Goal: Transaction & Acquisition: Purchase product/service

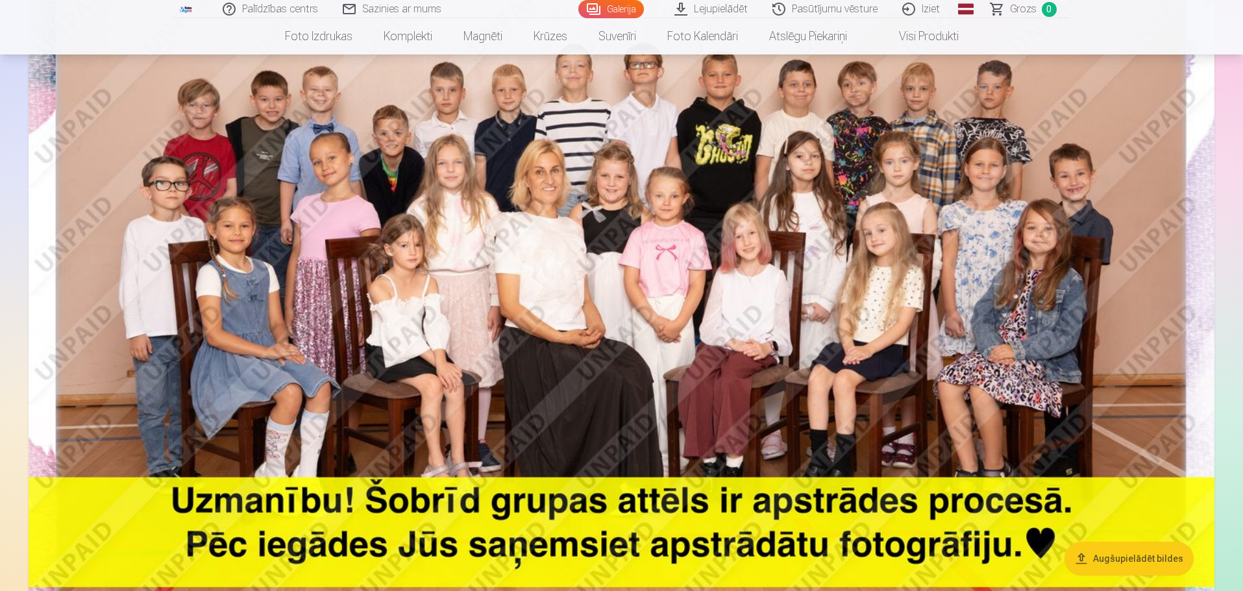
scroll to position [260, 0]
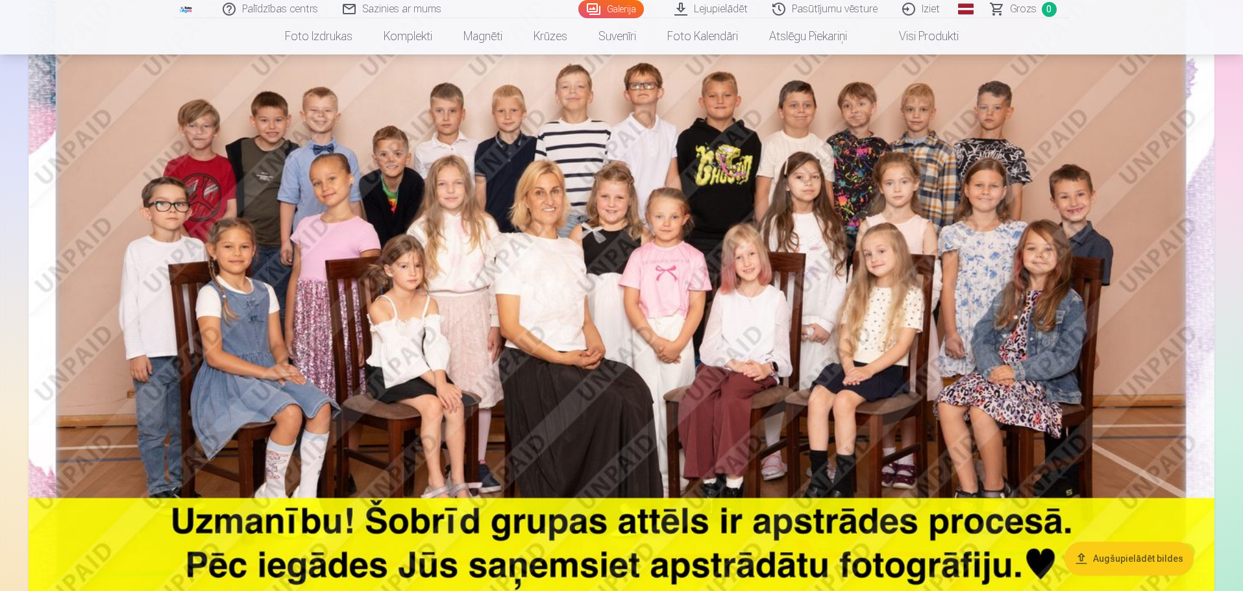
click at [520, 318] on img at bounding box center [622, 278] width 1186 height 791
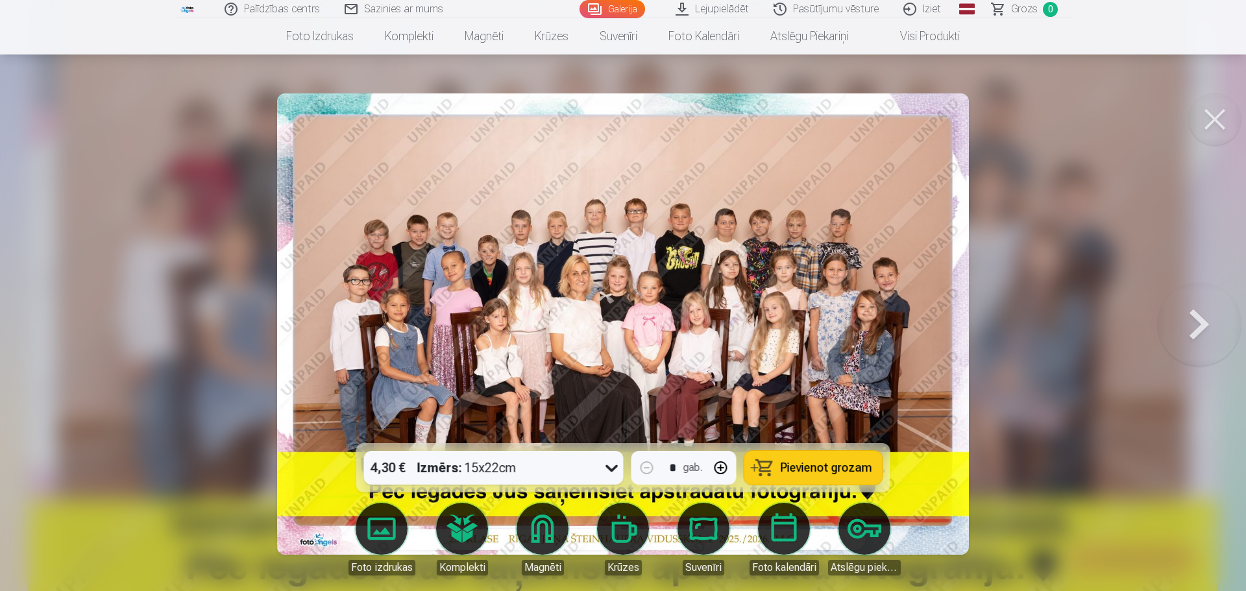
click at [521, 318] on img at bounding box center [623, 323] width 692 height 461
click at [1210, 127] on button at bounding box center [1215, 119] width 52 height 52
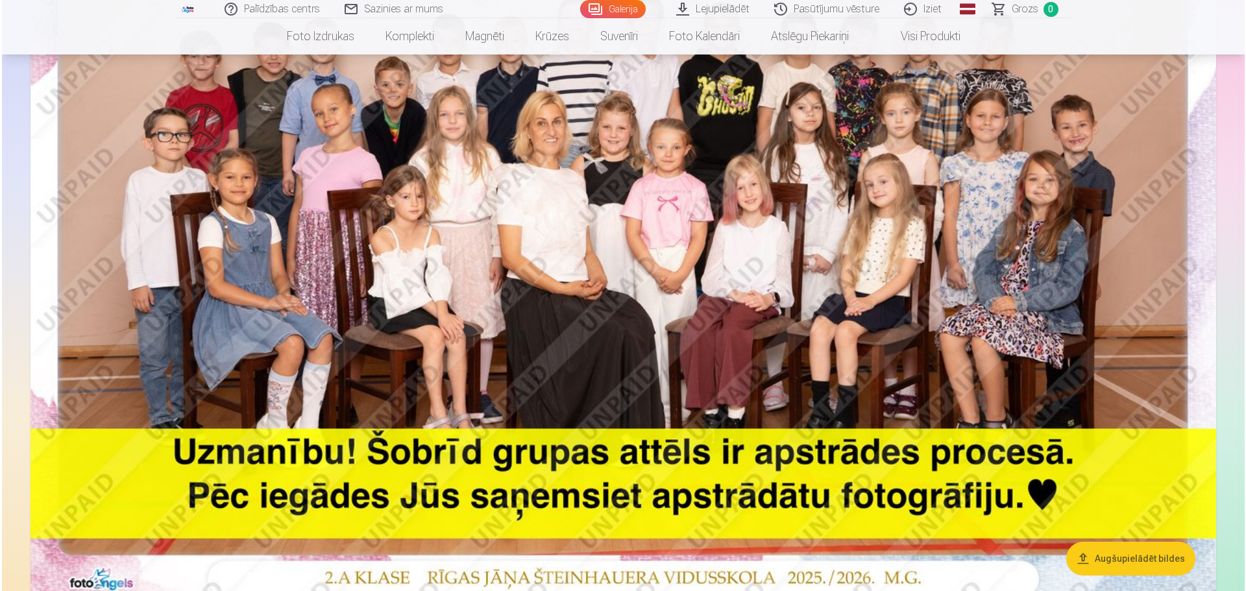
scroll to position [260, 0]
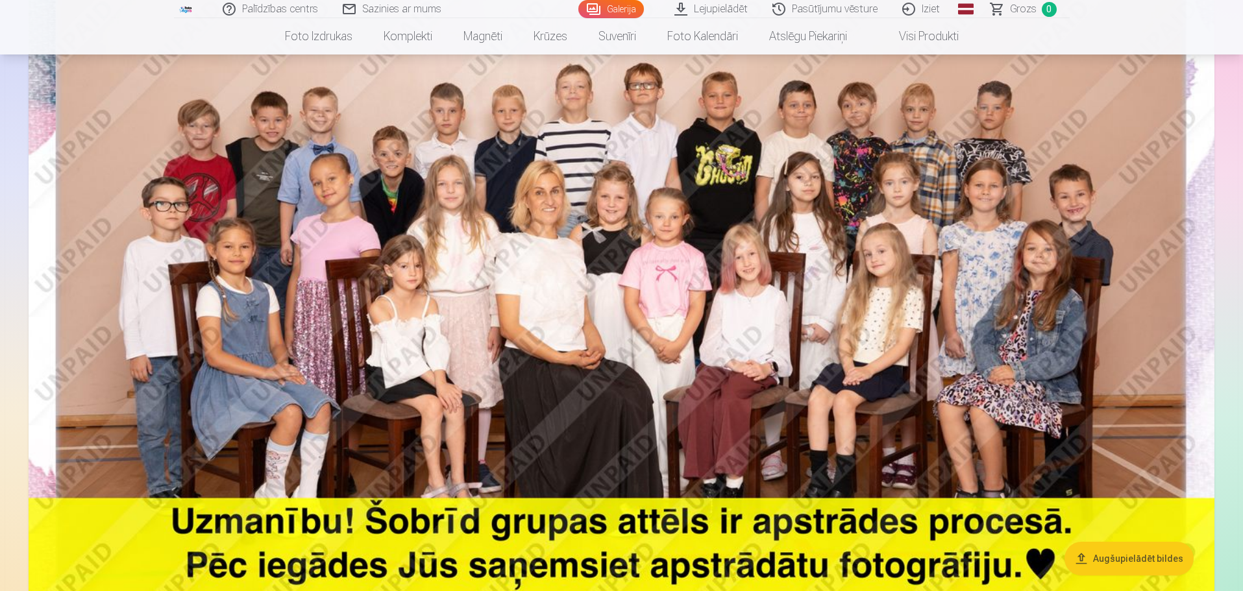
click at [585, 302] on img at bounding box center [622, 278] width 1186 height 791
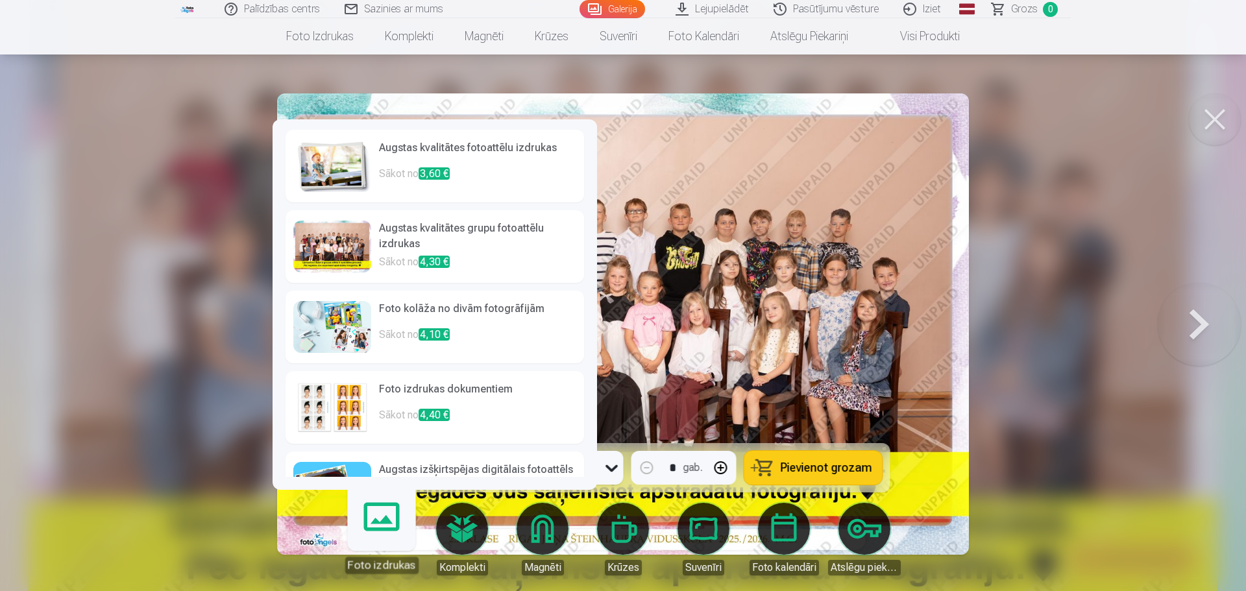
click at [393, 530] on link "Foto izdrukas" at bounding box center [381, 534] width 80 height 80
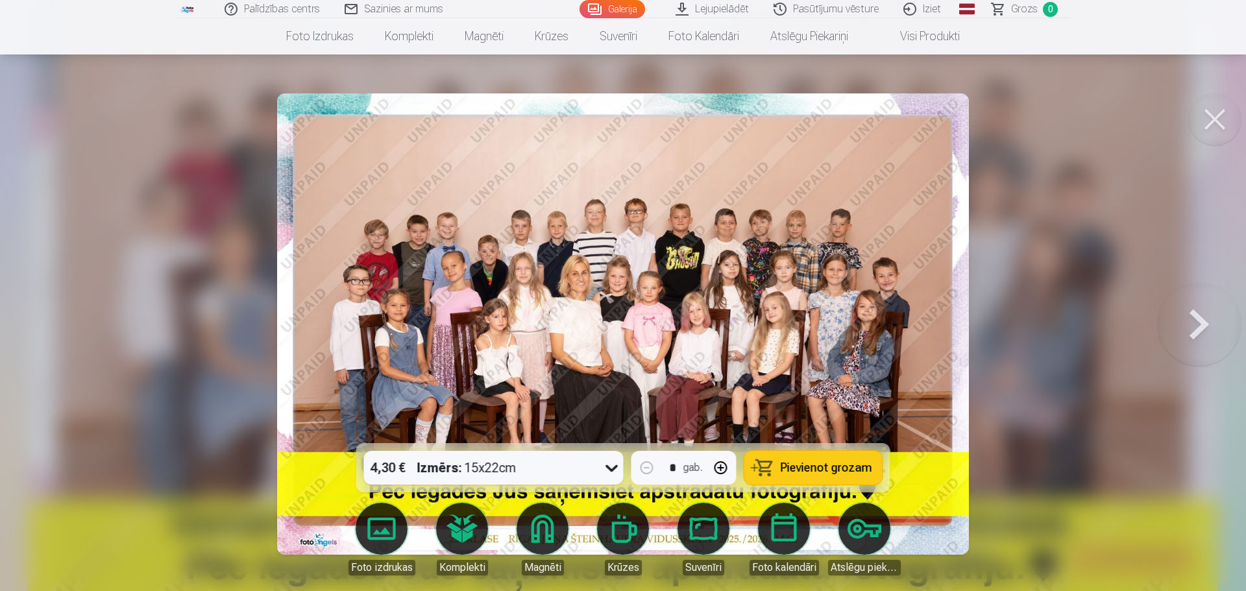
click at [385, 517] on link "Foto izdrukas" at bounding box center [381, 539] width 73 height 73
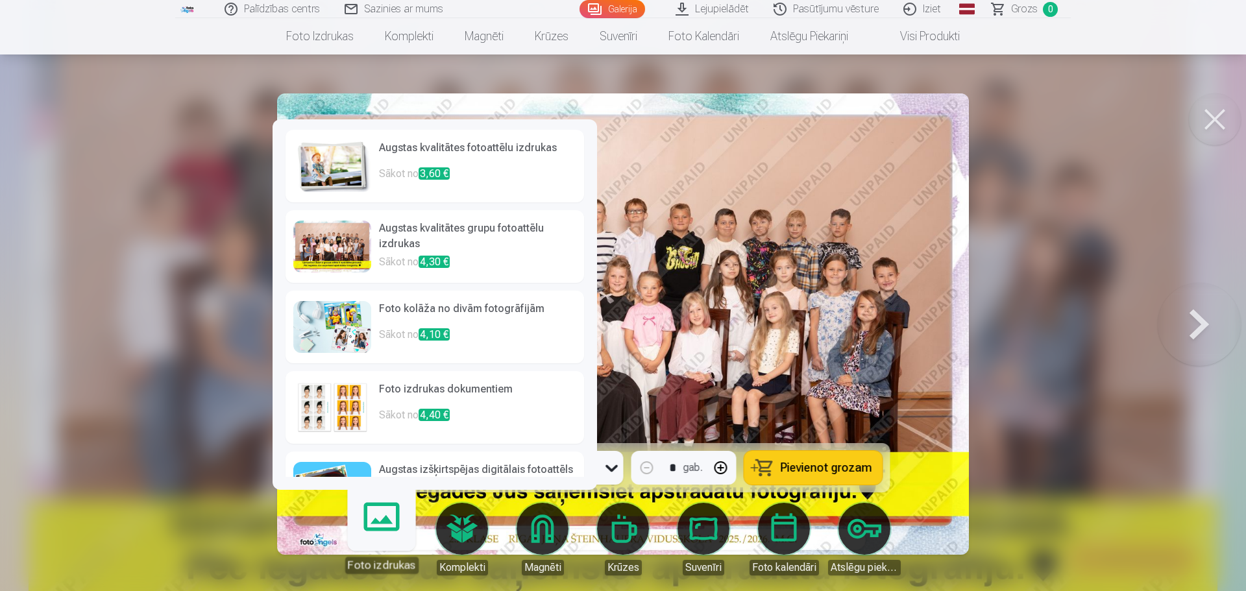
click at [419, 226] on h6 "Augstas kvalitātes grupu fotoattēlu izdrukas" at bounding box center [477, 238] width 197 height 34
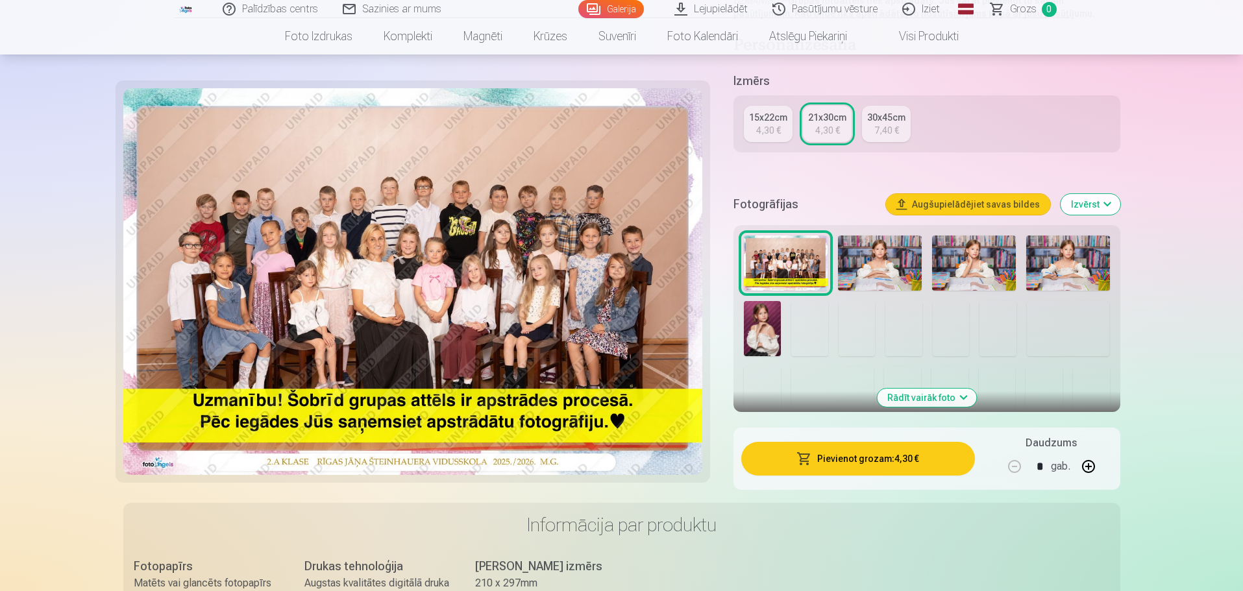
scroll to position [519, 0]
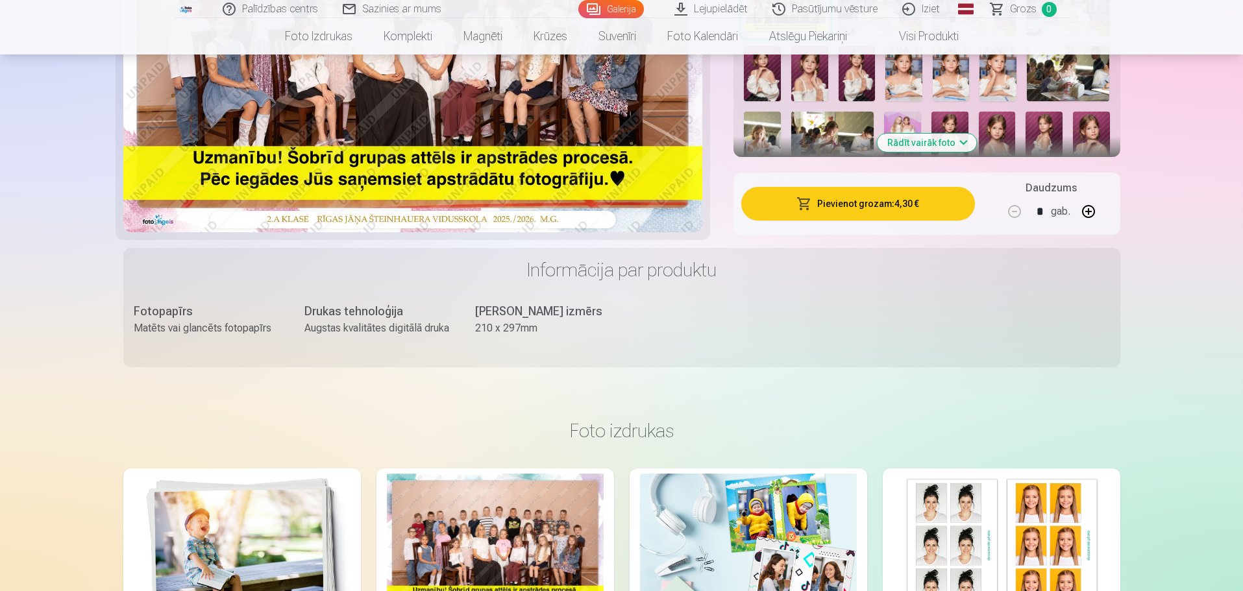
click at [870, 204] on button "Pievienot grozam : 4,30 €" at bounding box center [857, 204] width 233 height 34
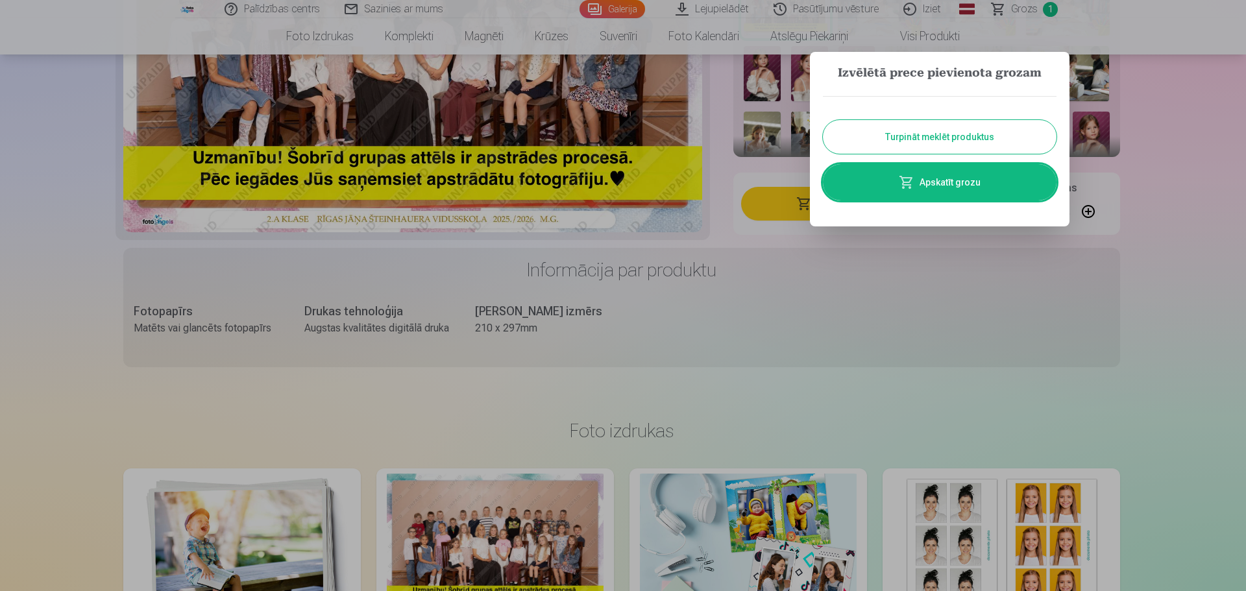
click at [945, 140] on button "Turpināt meklēt produktus" at bounding box center [940, 137] width 234 height 34
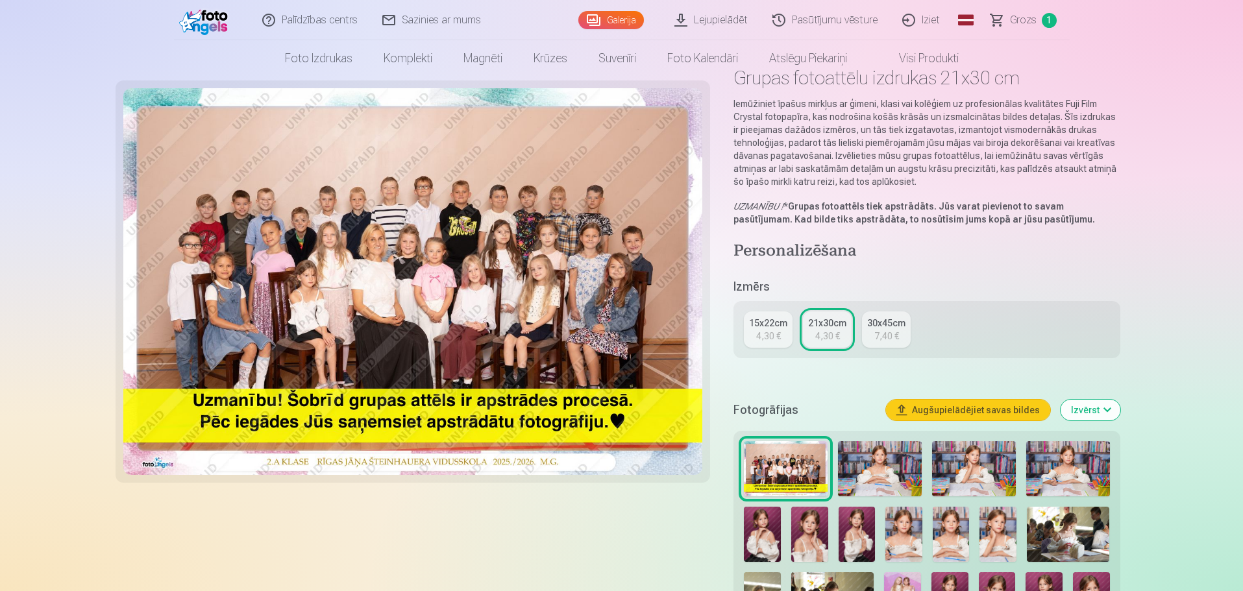
scroll to position [0, 0]
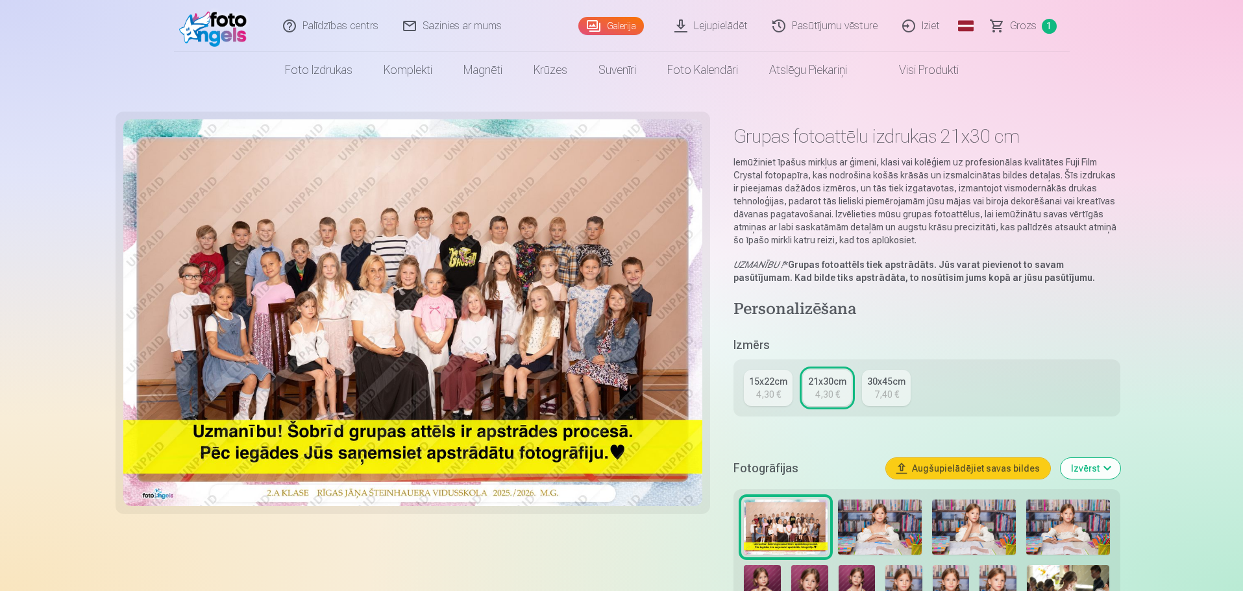
scroll to position [260, 0]
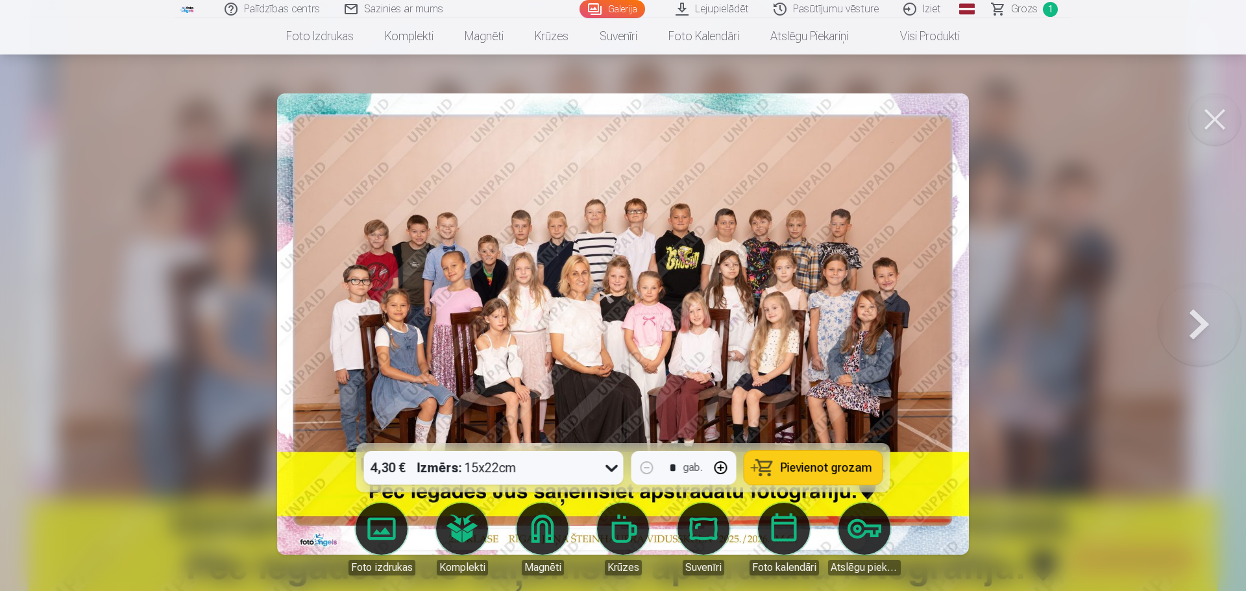
click at [1222, 106] on button at bounding box center [1215, 119] width 52 height 52
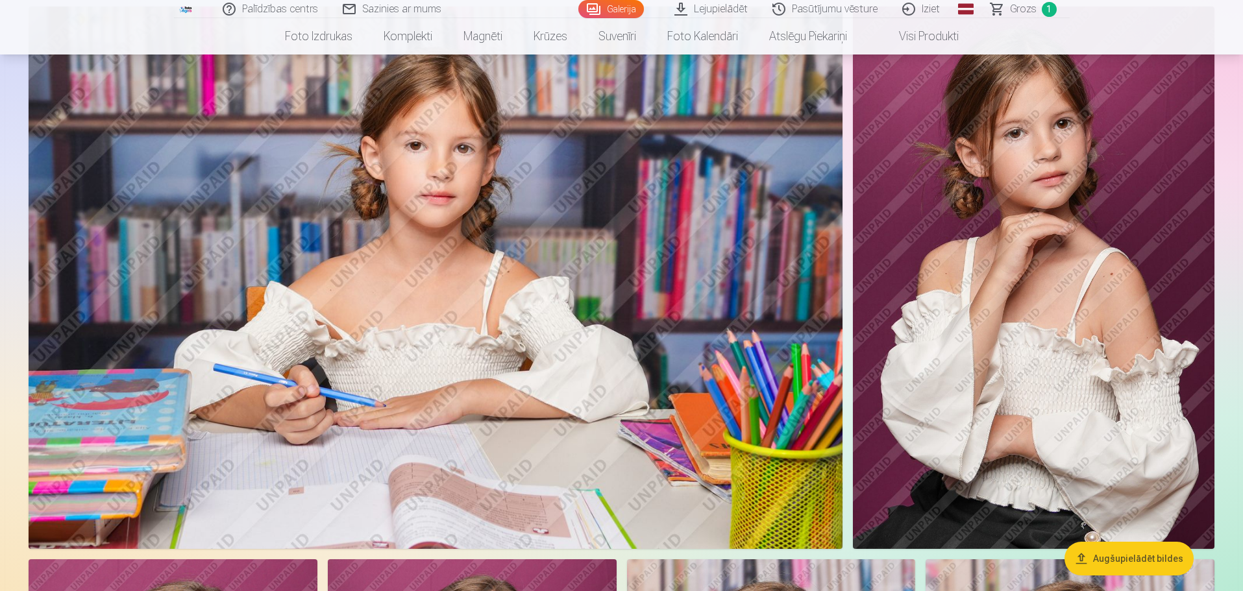
scroll to position [2466, 0]
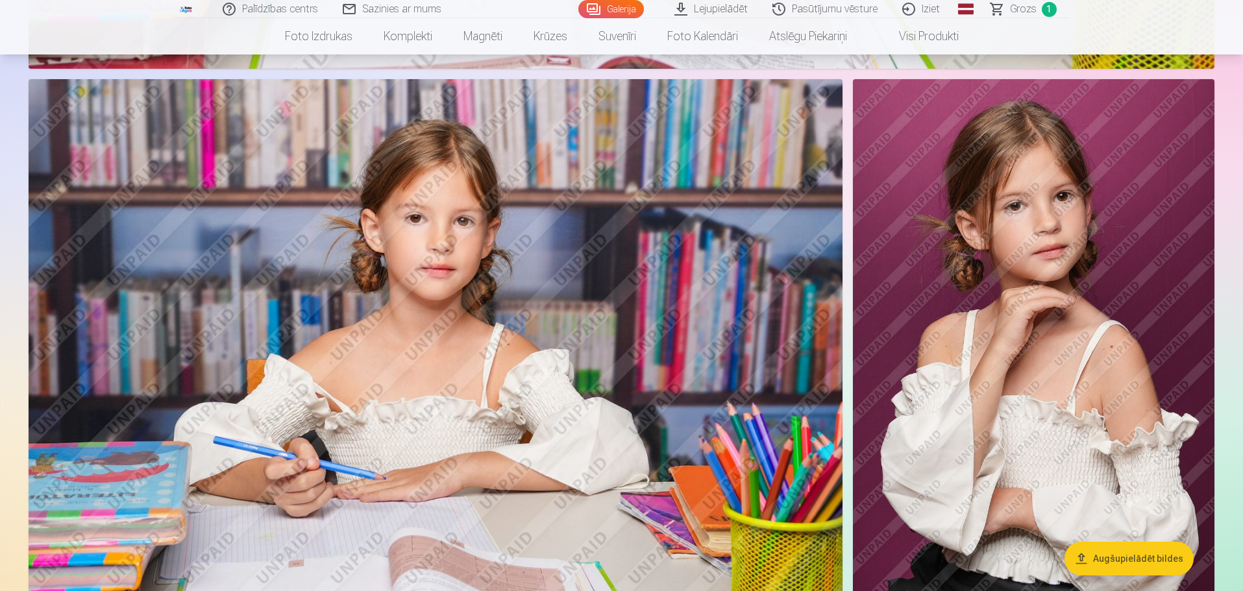
click at [978, 336] on img at bounding box center [1033, 350] width 361 height 542
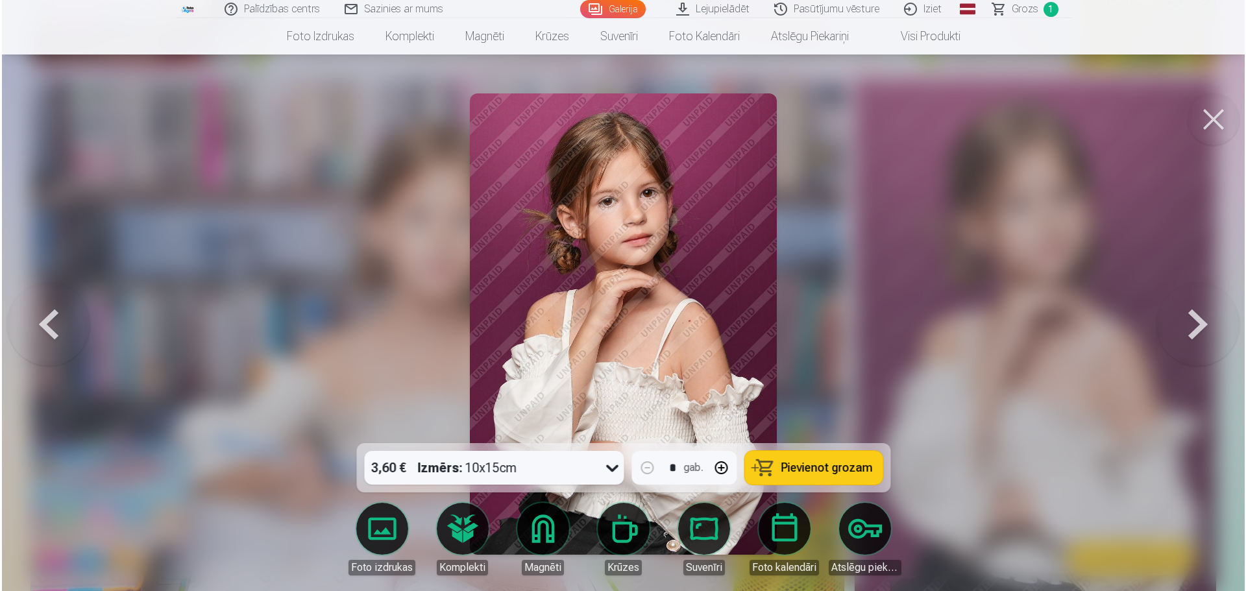
scroll to position [2470, 0]
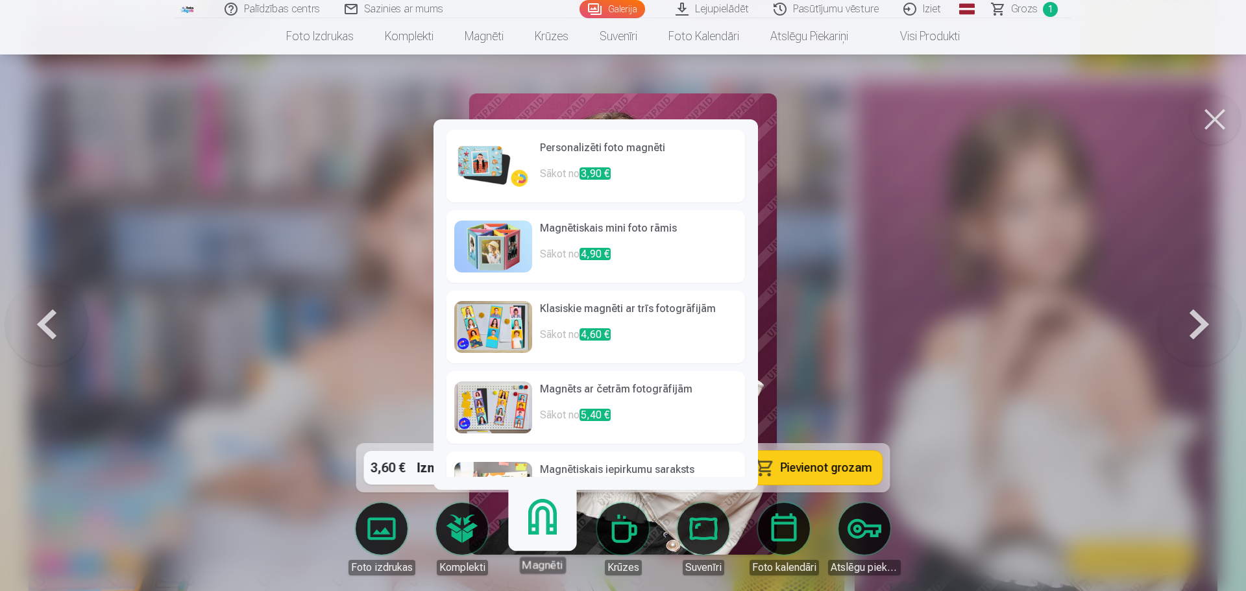
click at [546, 529] on link "Magnēti" at bounding box center [542, 534] width 80 height 80
click at [583, 177] on span "3,90 €" at bounding box center [594, 173] width 31 height 12
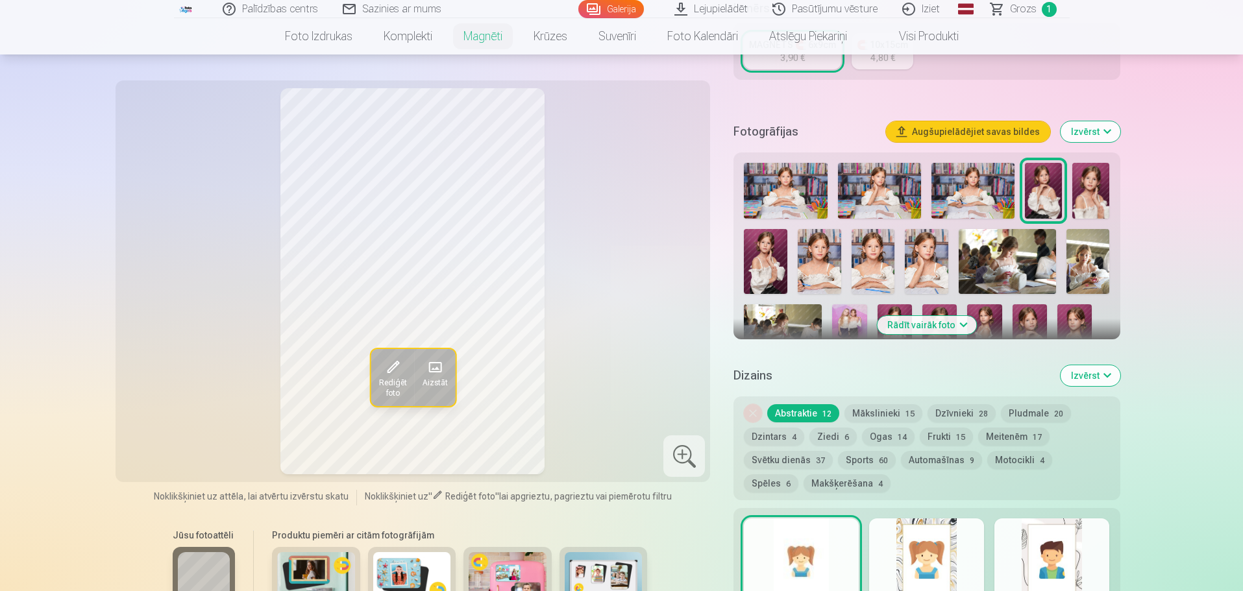
scroll to position [454, 0]
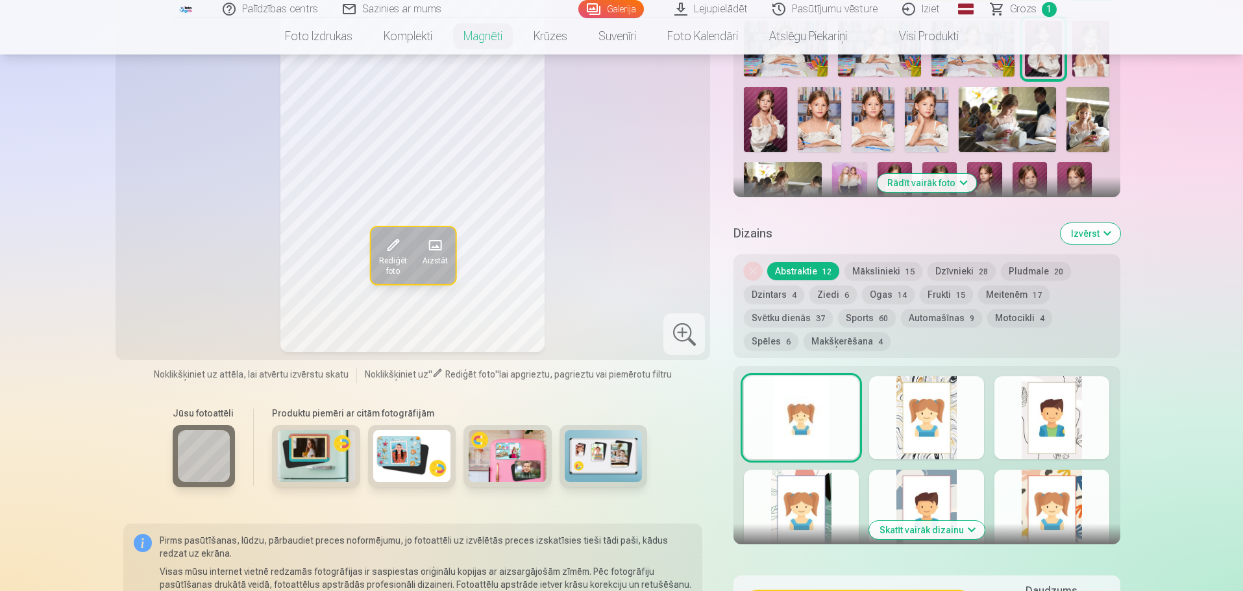
click at [873, 262] on button "Mākslinieki 15" at bounding box center [883, 271] width 78 height 18
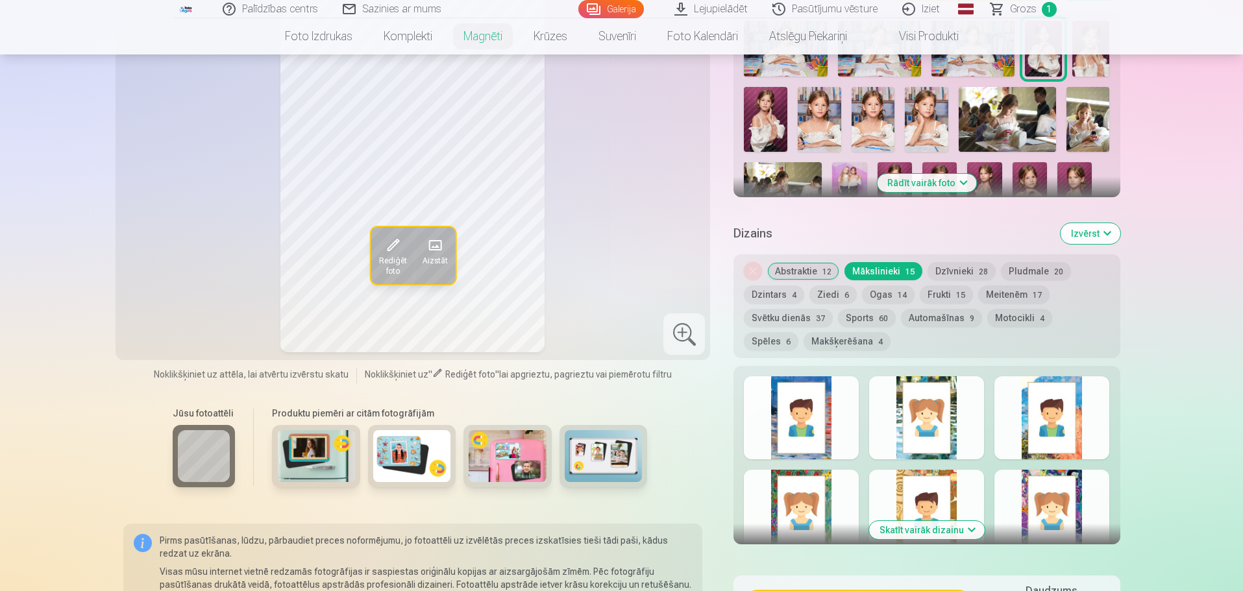
click at [943, 262] on button "Dzīvnieki 28" at bounding box center [961, 271] width 68 height 18
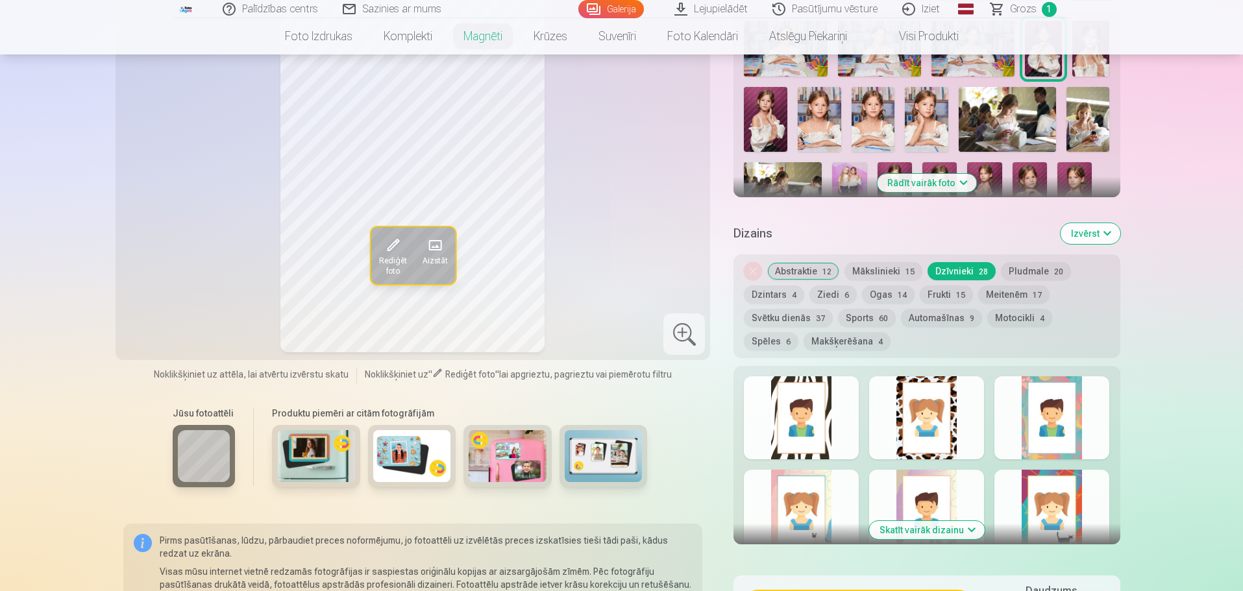
click at [1030, 262] on button "Pludmale 20" at bounding box center [1036, 271] width 70 height 18
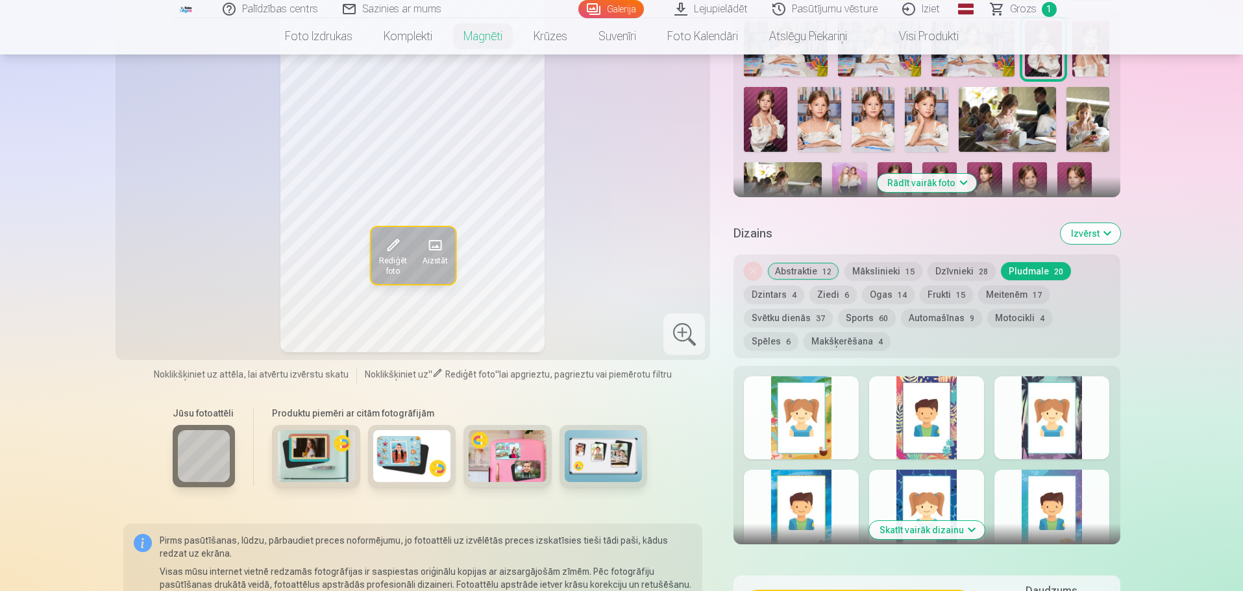
click at [778, 286] on button "Dzintars 4" at bounding box center [774, 295] width 60 height 18
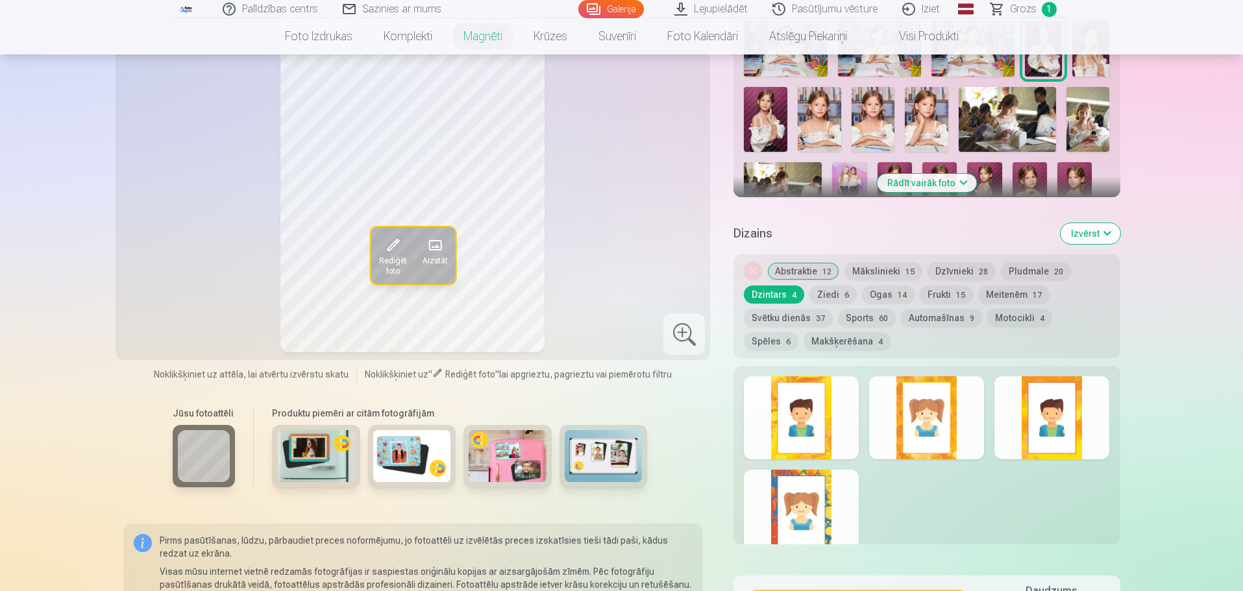
click at [834, 286] on button "Ziedi 6" at bounding box center [832, 295] width 47 height 18
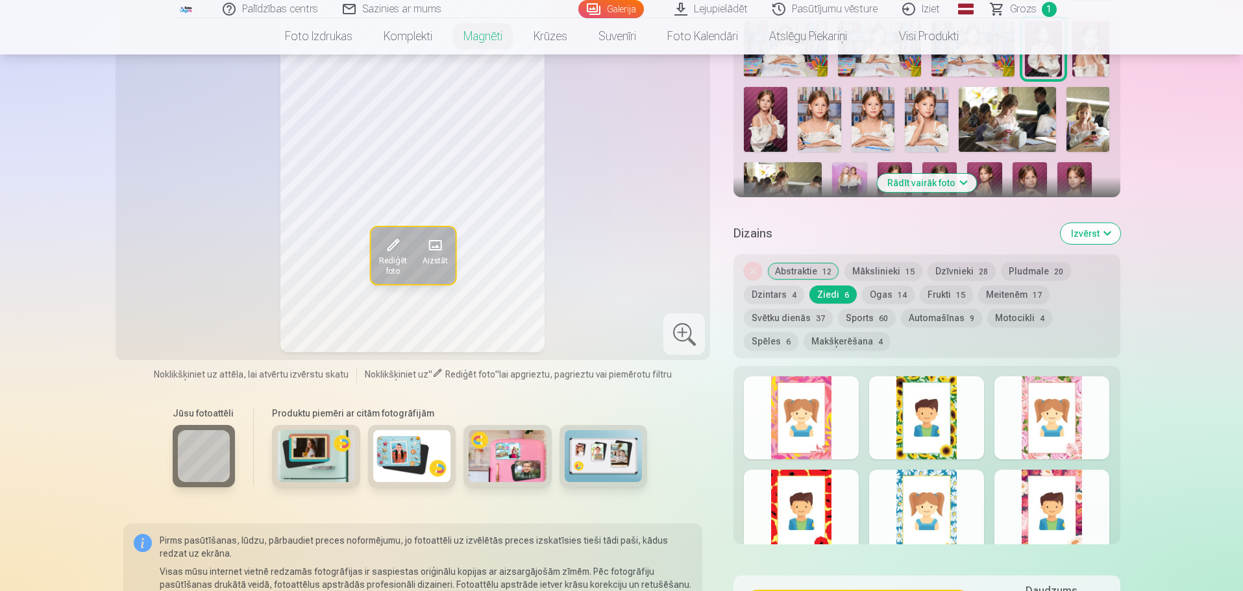
click at [878, 286] on button "Ogas 14" at bounding box center [888, 295] width 53 height 18
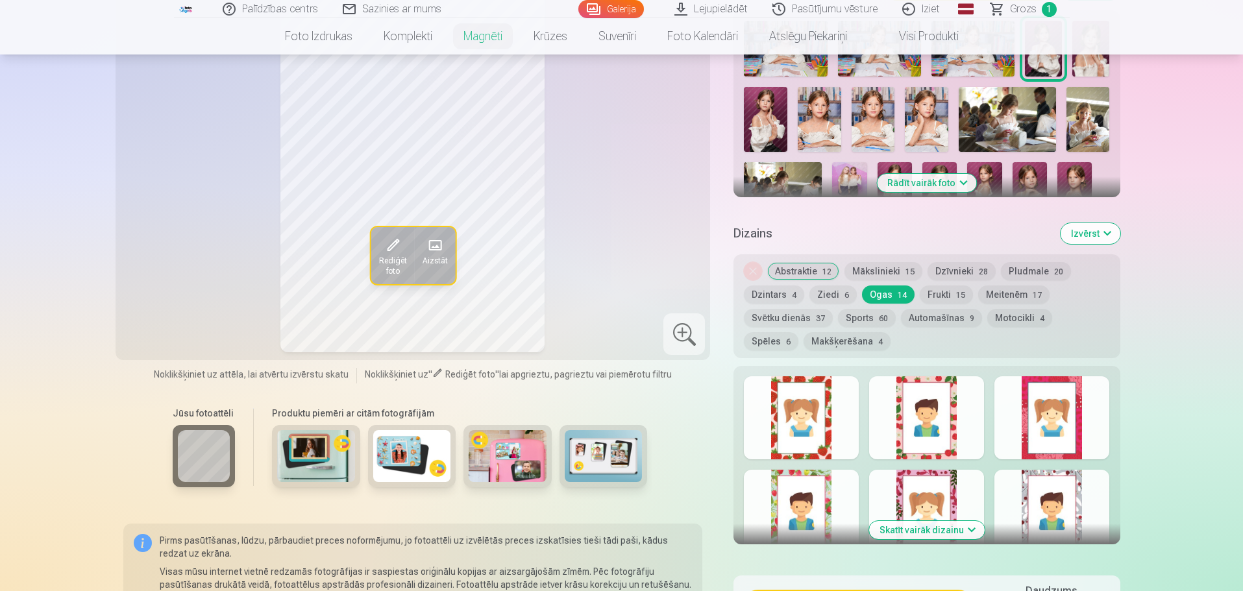
click at [942, 286] on button "Frukti 15" at bounding box center [945, 295] width 53 height 18
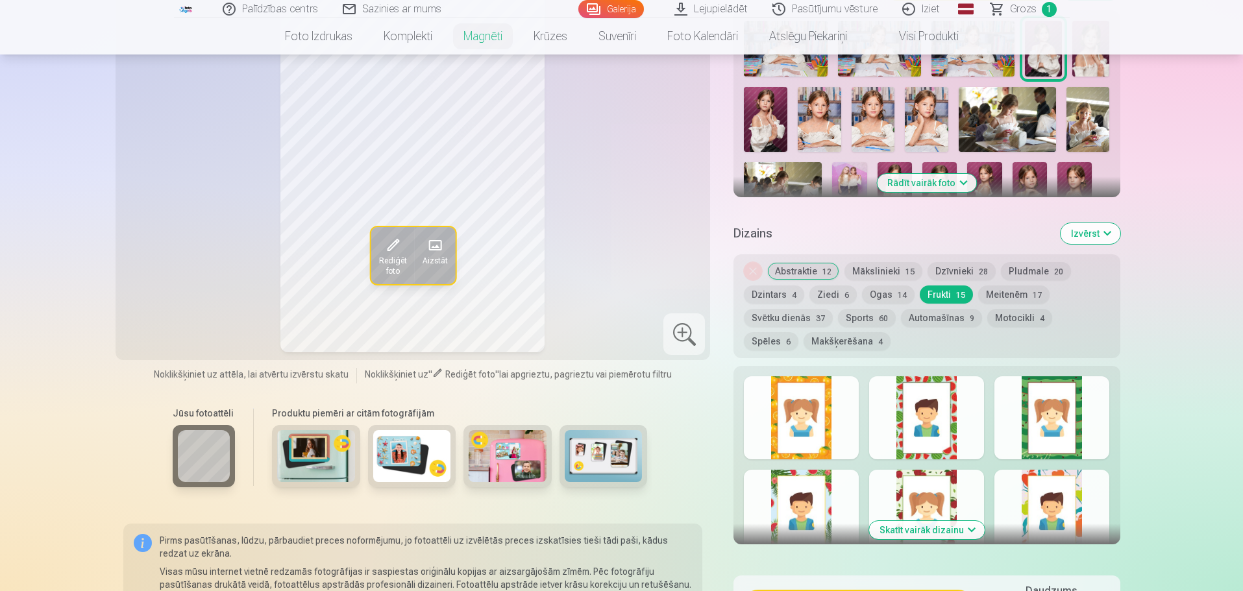
click at [994, 286] on button "Meitenēm 17" at bounding box center [1013, 295] width 71 height 18
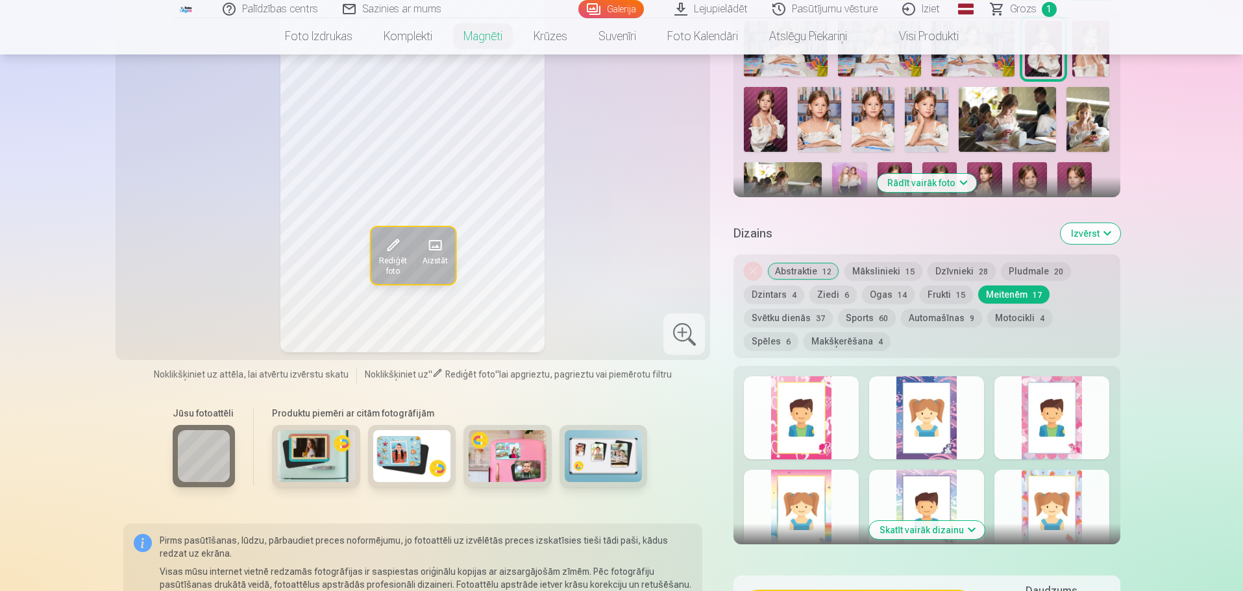
click at [792, 263] on button "Abstraktie 12" at bounding box center [803, 271] width 72 height 18
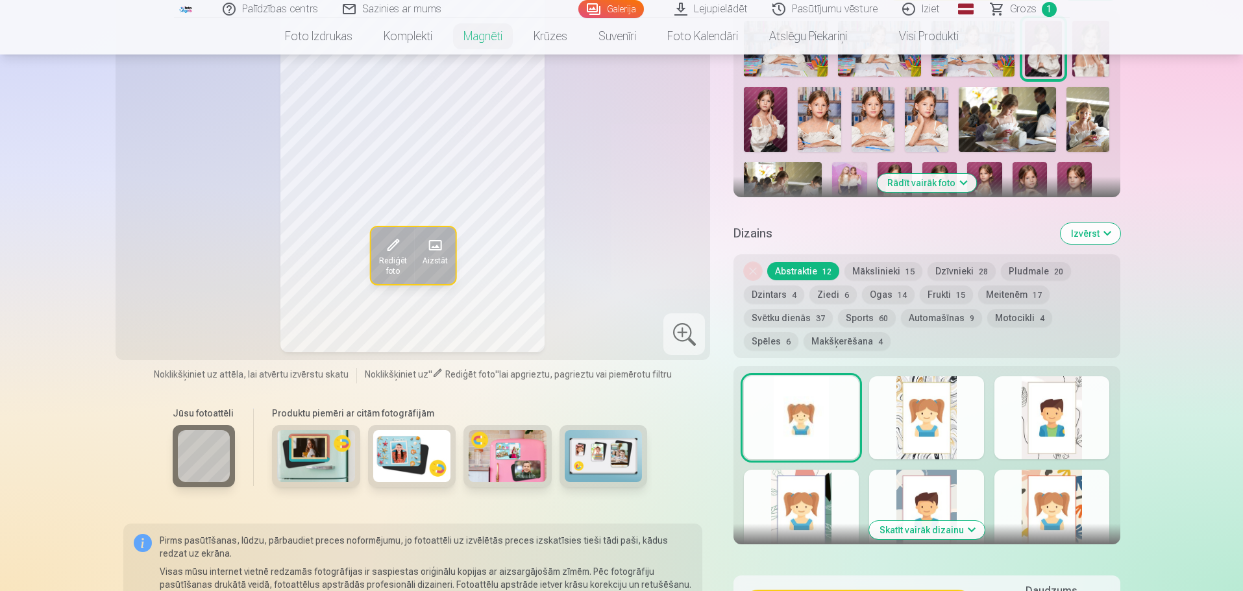
click at [879, 262] on button "Mākslinieki 15" at bounding box center [883, 271] width 78 height 18
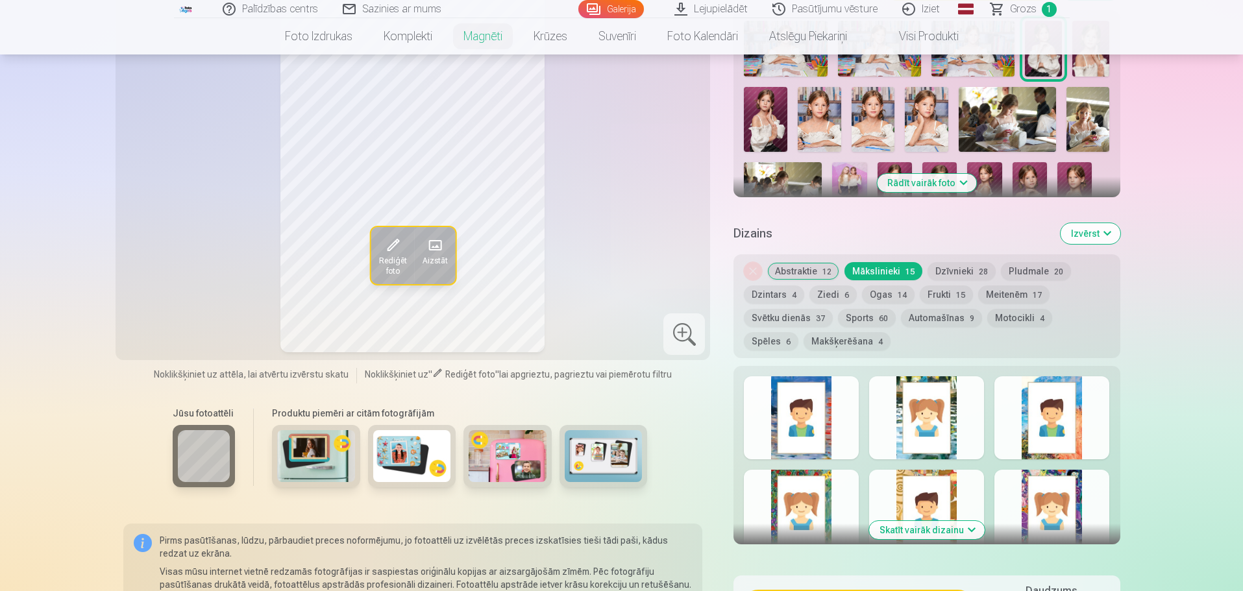
click at [942, 262] on button "Dzīvnieki 28" at bounding box center [961, 271] width 68 height 18
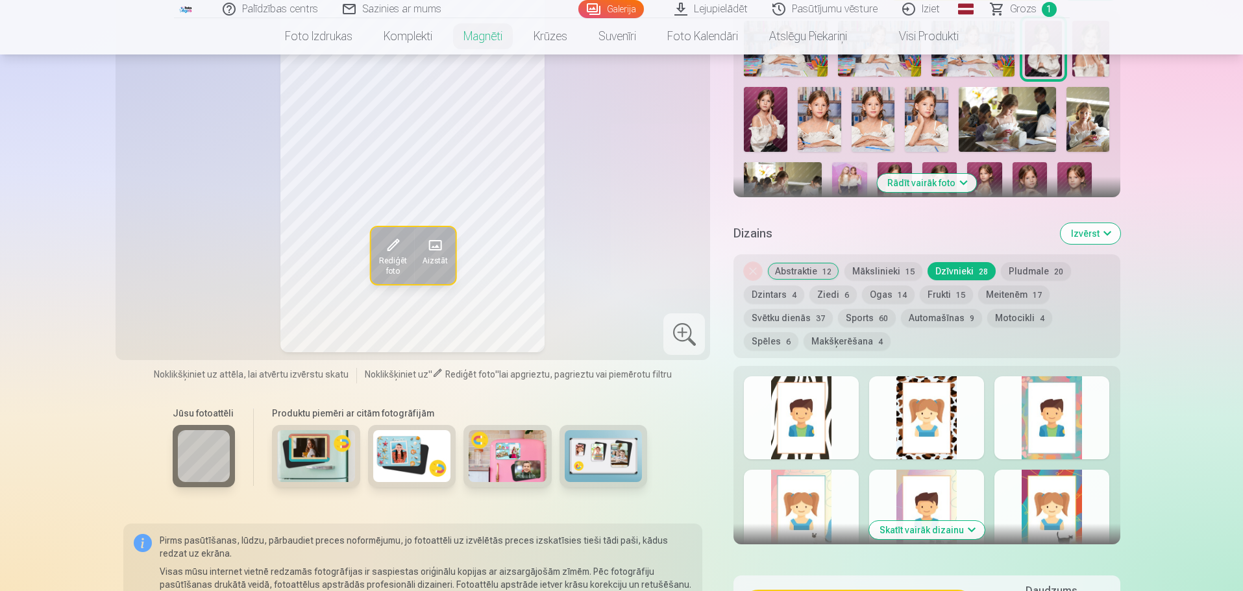
click at [881, 262] on button "Mākslinieki 15" at bounding box center [883, 271] width 78 height 18
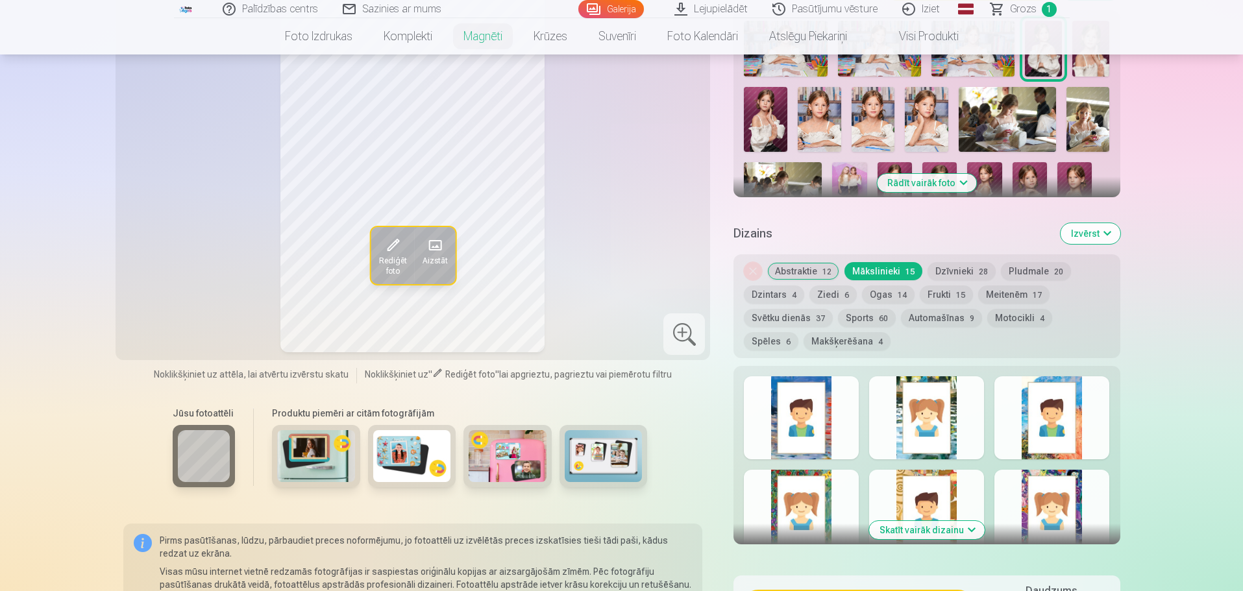
click at [914, 397] on div at bounding box center [926, 417] width 115 height 83
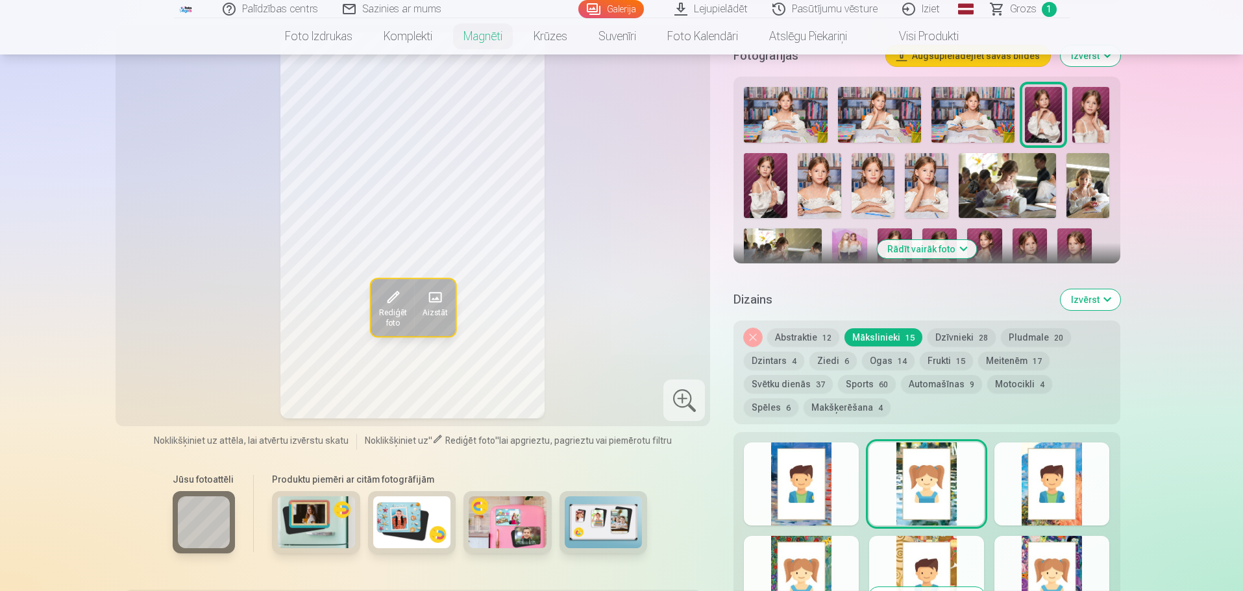
scroll to position [389, 0]
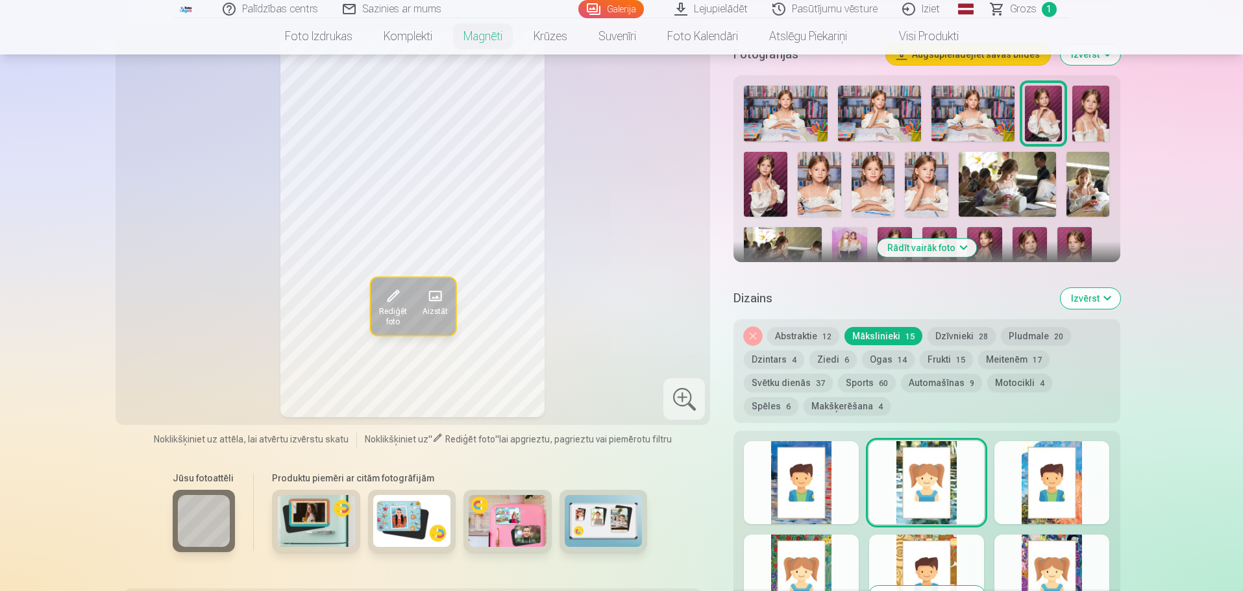
click at [818, 449] on div at bounding box center [801, 482] width 115 height 83
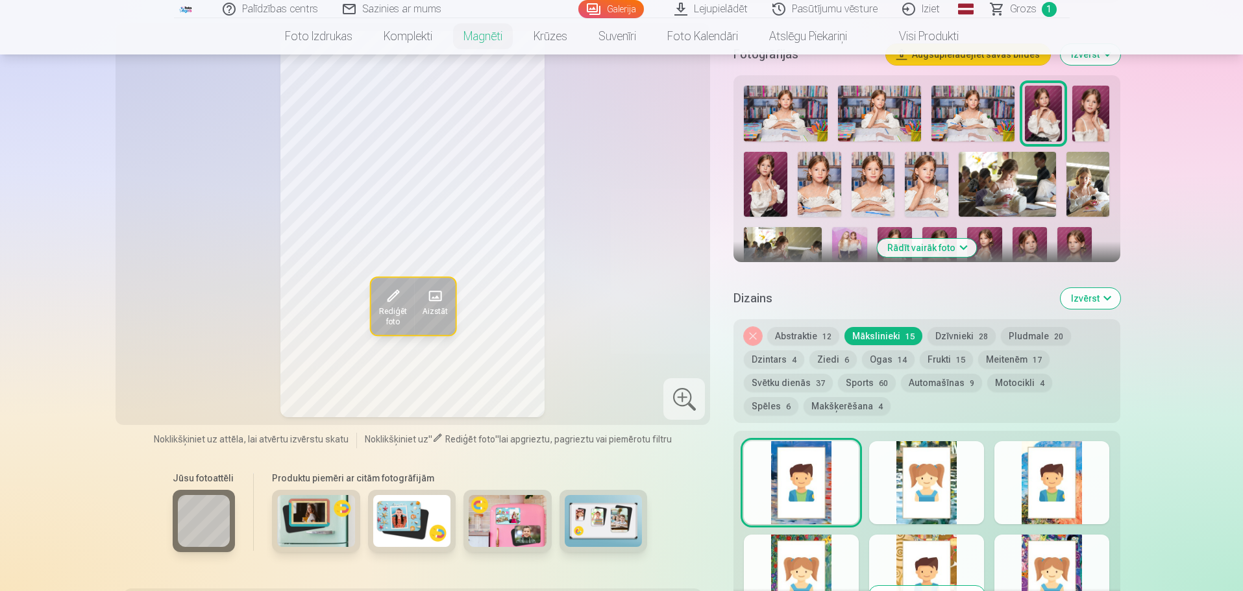
click at [821, 541] on div at bounding box center [801, 576] width 115 height 83
click at [945, 327] on button "Dzīvnieki 28" at bounding box center [961, 336] width 68 height 18
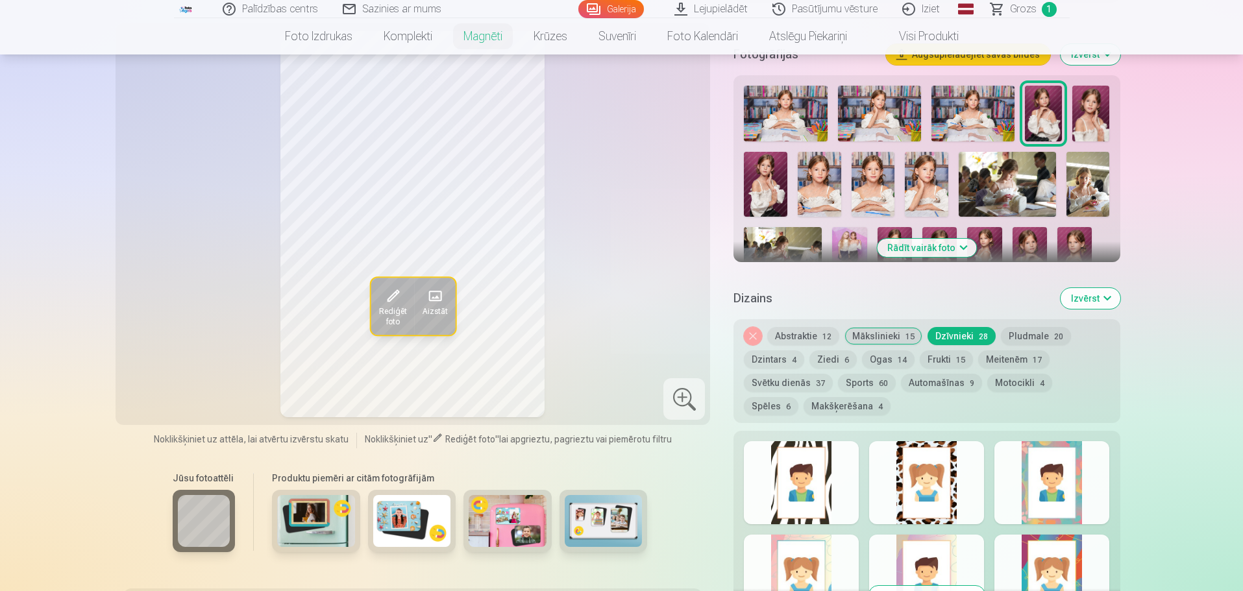
click at [815, 458] on div at bounding box center [801, 482] width 115 height 83
click at [914, 461] on div at bounding box center [926, 482] width 115 height 83
click at [1052, 469] on div at bounding box center [1051, 482] width 115 height 83
click at [813, 541] on div at bounding box center [801, 576] width 115 height 83
click at [1065, 468] on div at bounding box center [1051, 482] width 115 height 83
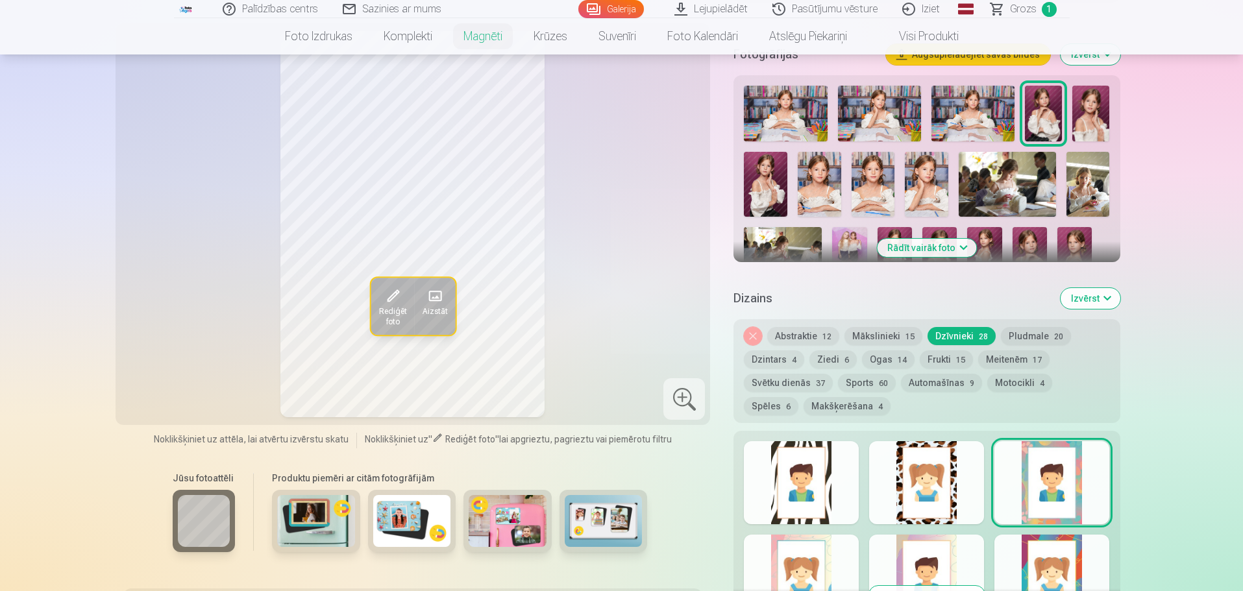
click at [956, 537] on div at bounding box center [926, 576] width 115 height 83
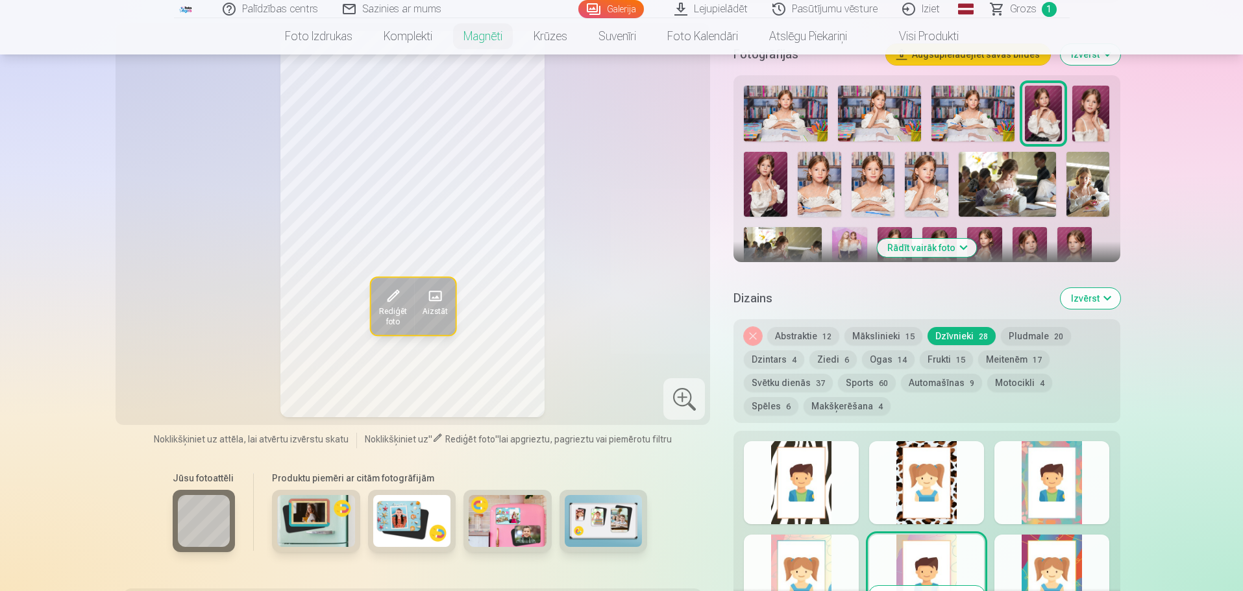
click at [1032, 540] on div at bounding box center [1051, 576] width 115 height 83
click at [794, 374] on button "Svētku dienās 37" at bounding box center [788, 383] width 89 height 18
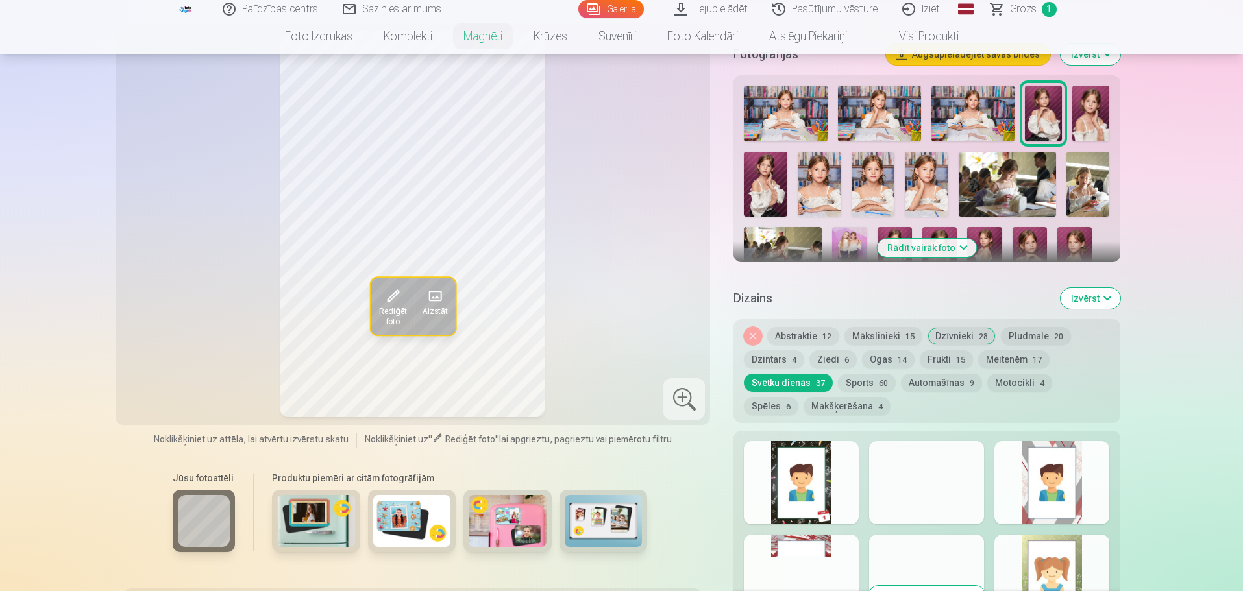
click at [803, 459] on div at bounding box center [801, 482] width 115 height 83
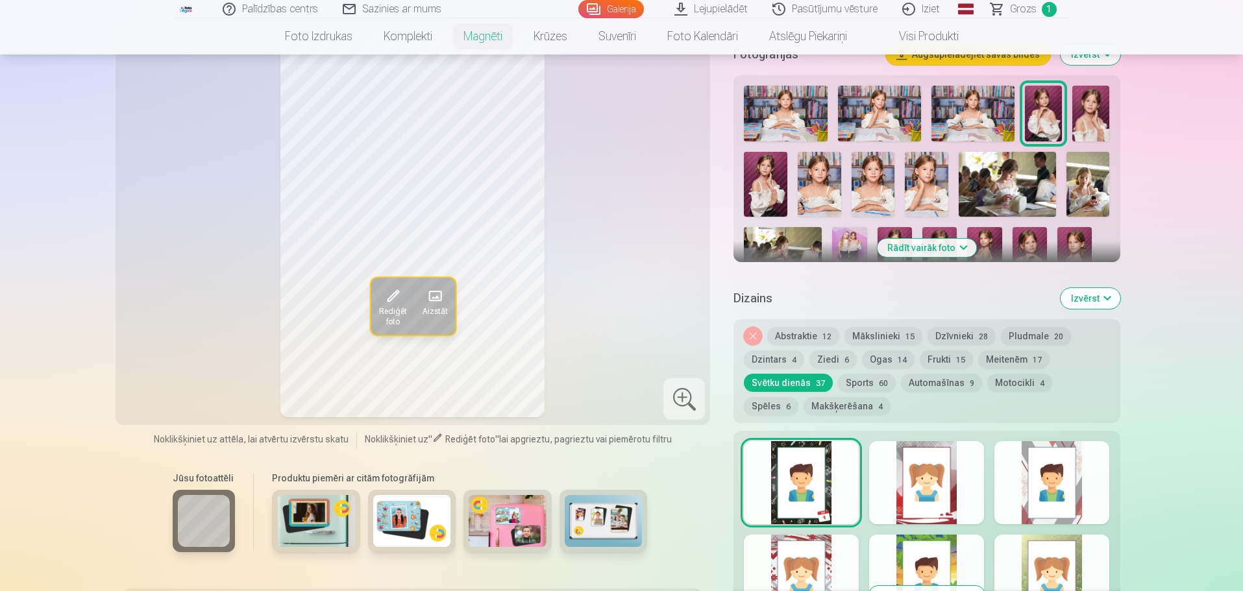
click at [931, 463] on div at bounding box center [926, 482] width 115 height 83
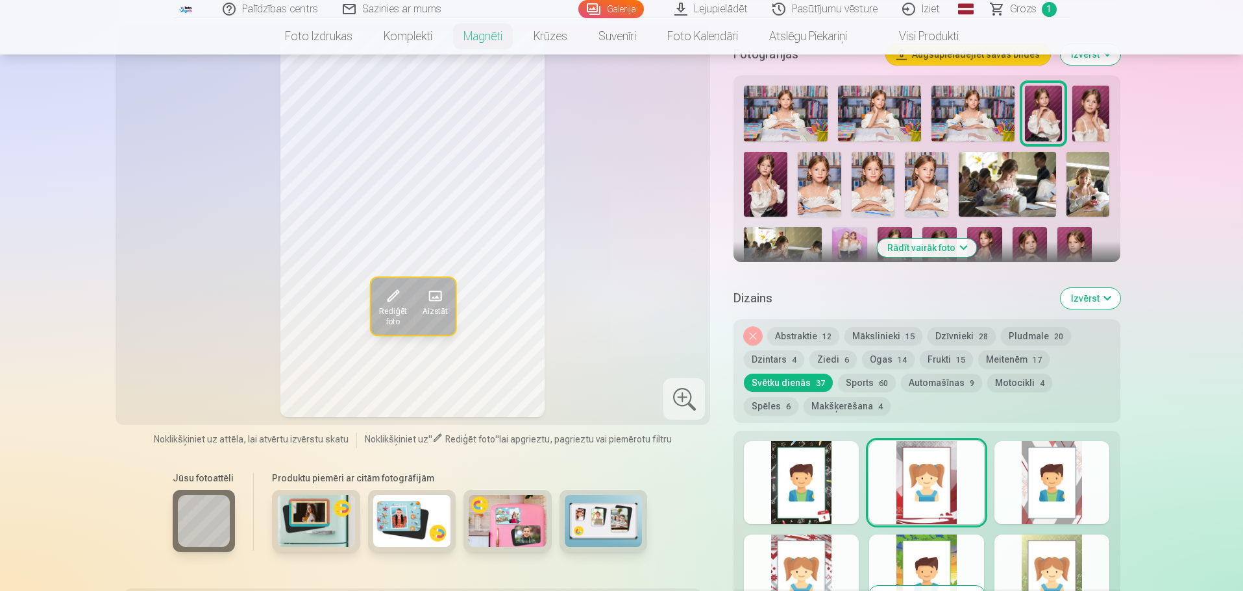
click at [1040, 461] on div at bounding box center [1051, 482] width 115 height 83
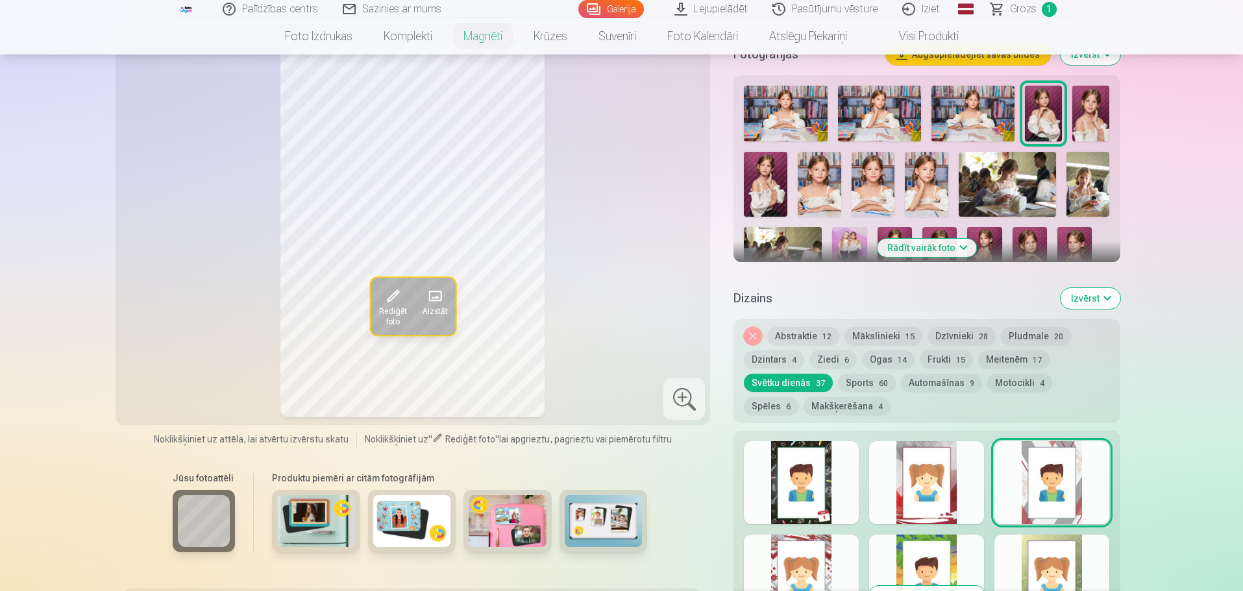
click at [814, 538] on div at bounding box center [801, 576] width 115 height 83
click at [900, 535] on div at bounding box center [926, 576] width 115 height 83
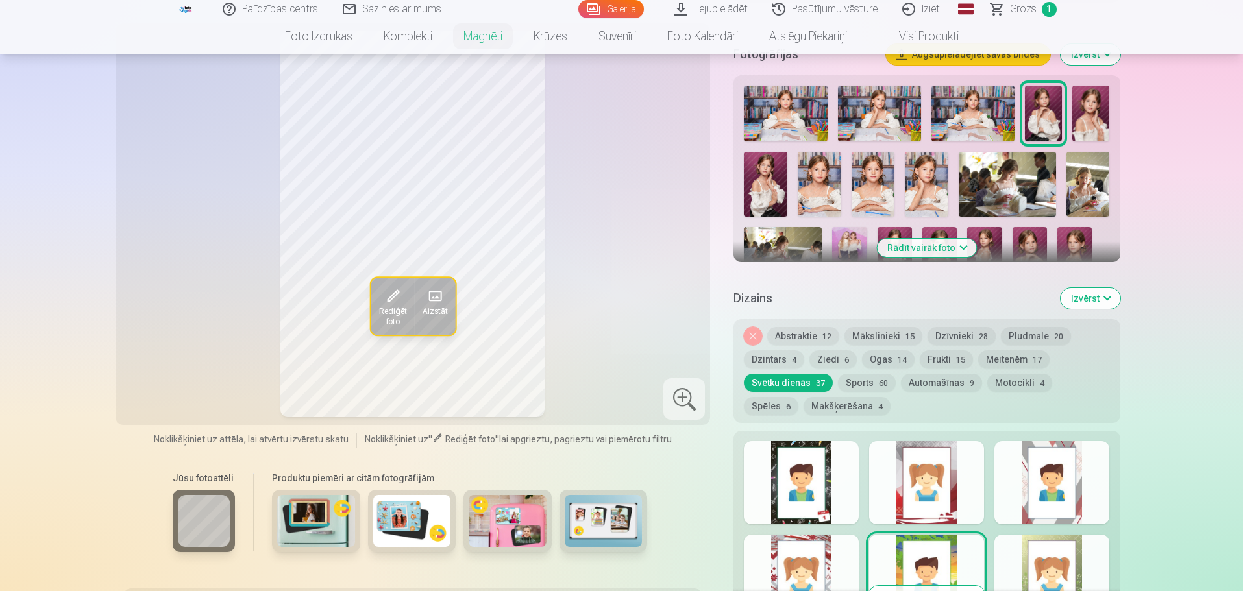
click at [1034, 540] on div at bounding box center [1051, 576] width 115 height 83
click at [803, 397] on button "Makšķerēšana 4" at bounding box center [846, 406] width 87 height 18
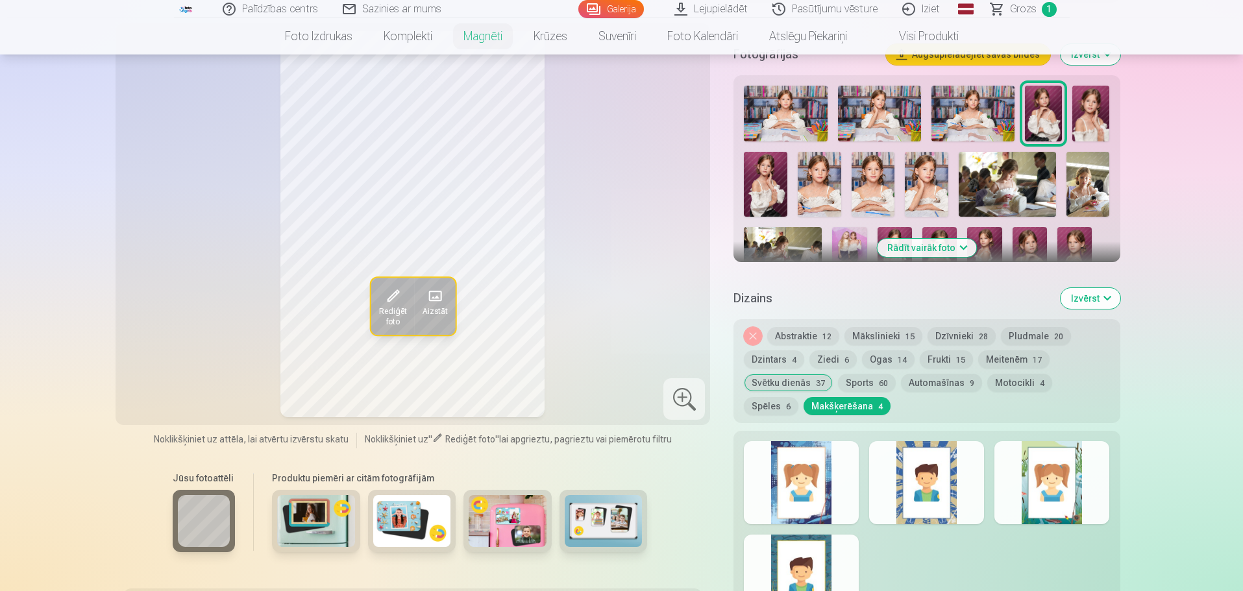
click at [798, 465] on div at bounding box center [801, 482] width 115 height 83
click at [930, 460] on div at bounding box center [926, 482] width 115 height 83
click at [1049, 454] on div at bounding box center [1051, 482] width 115 height 83
click at [797, 544] on div at bounding box center [801, 576] width 115 height 83
click at [1000, 350] on button "Meitenēm 17" at bounding box center [1013, 359] width 71 height 18
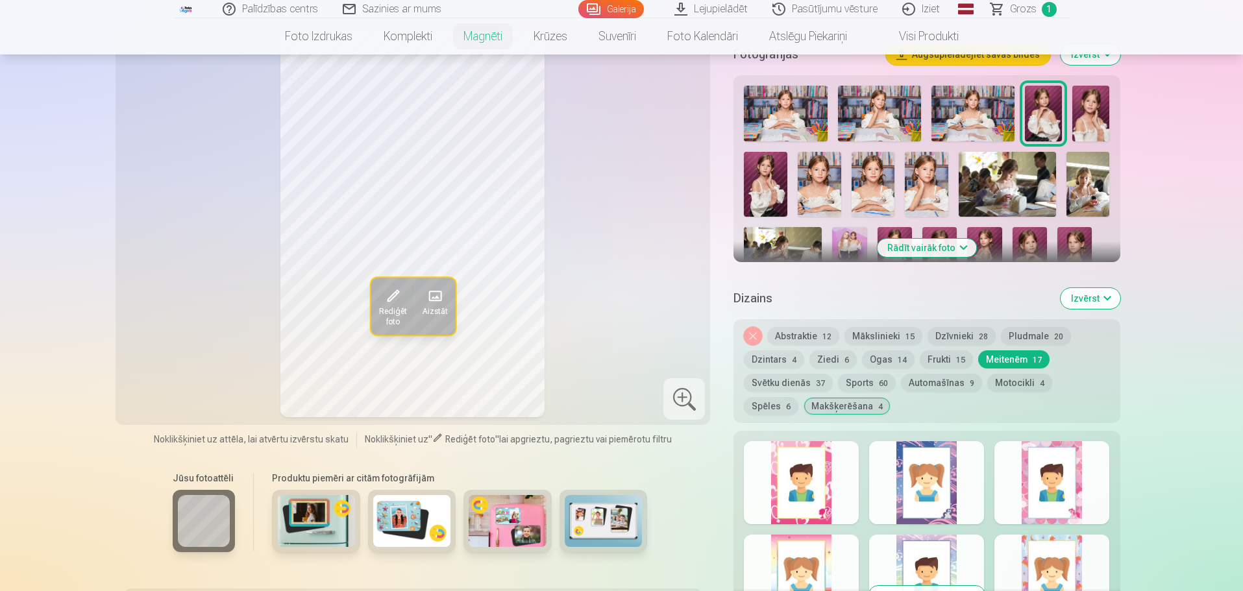
click at [812, 454] on div at bounding box center [801, 482] width 115 height 83
click at [946, 466] on div at bounding box center [926, 482] width 115 height 83
click at [1064, 467] on div at bounding box center [1051, 482] width 115 height 83
click at [823, 552] on div at bounding box center [801, 576] width 115 height 83
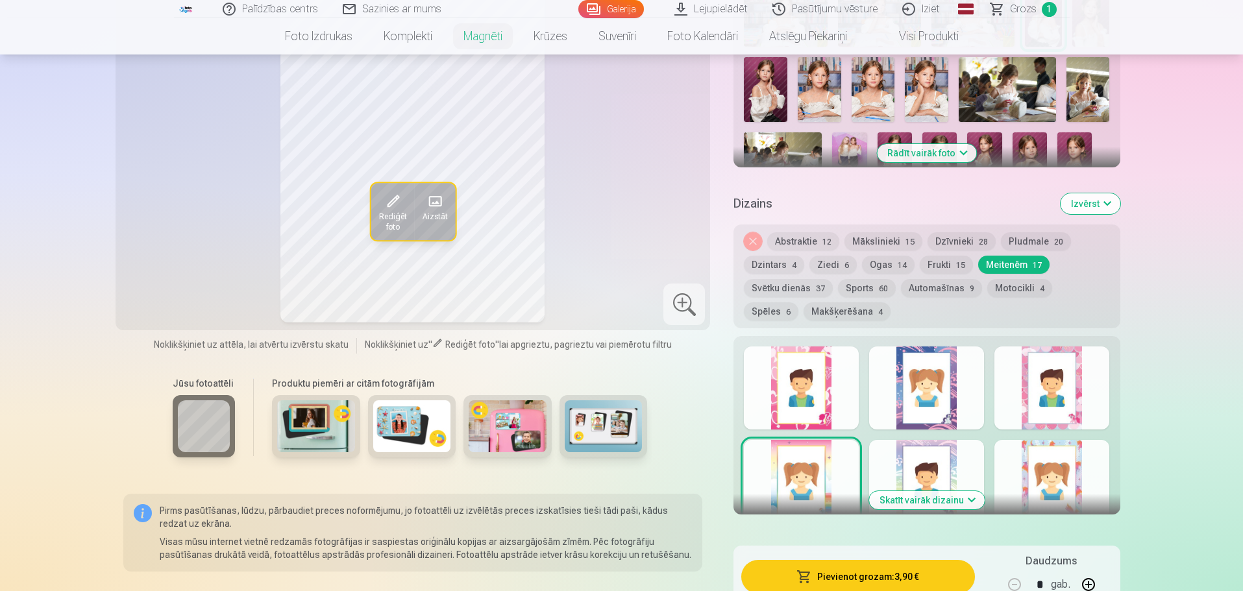
scroll to position [519, 0]
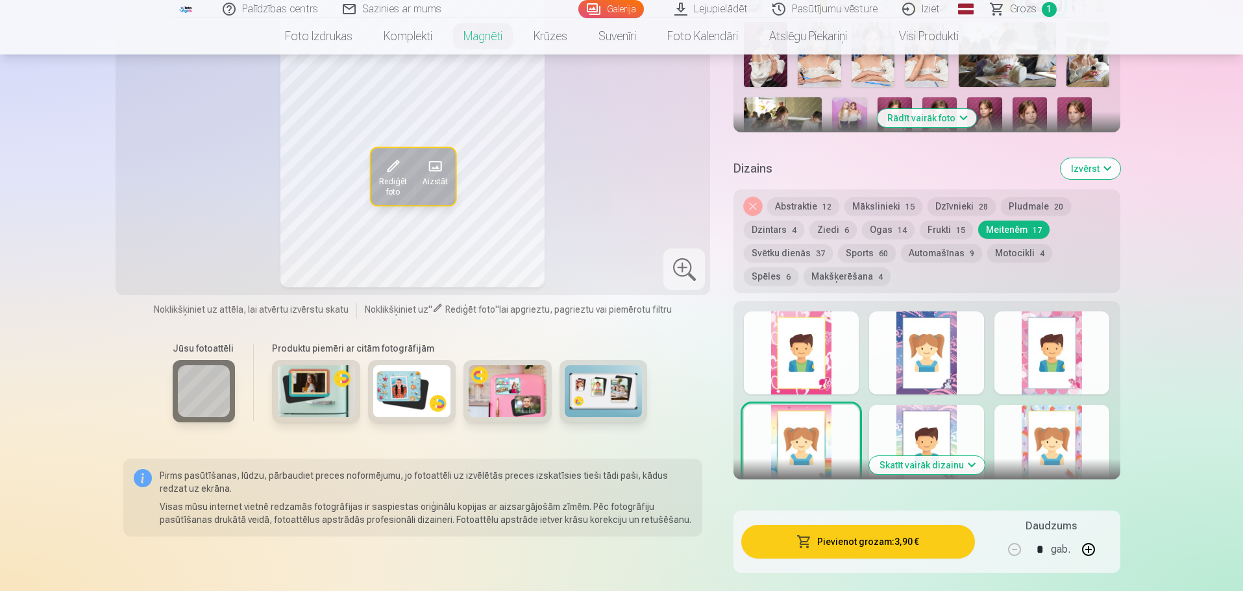
click at [929, 417] on div at bounding box center [926, 446] width 115 height 83
click at [1040, 420] on div at bounding box center [1051, 446] width 115 height 83
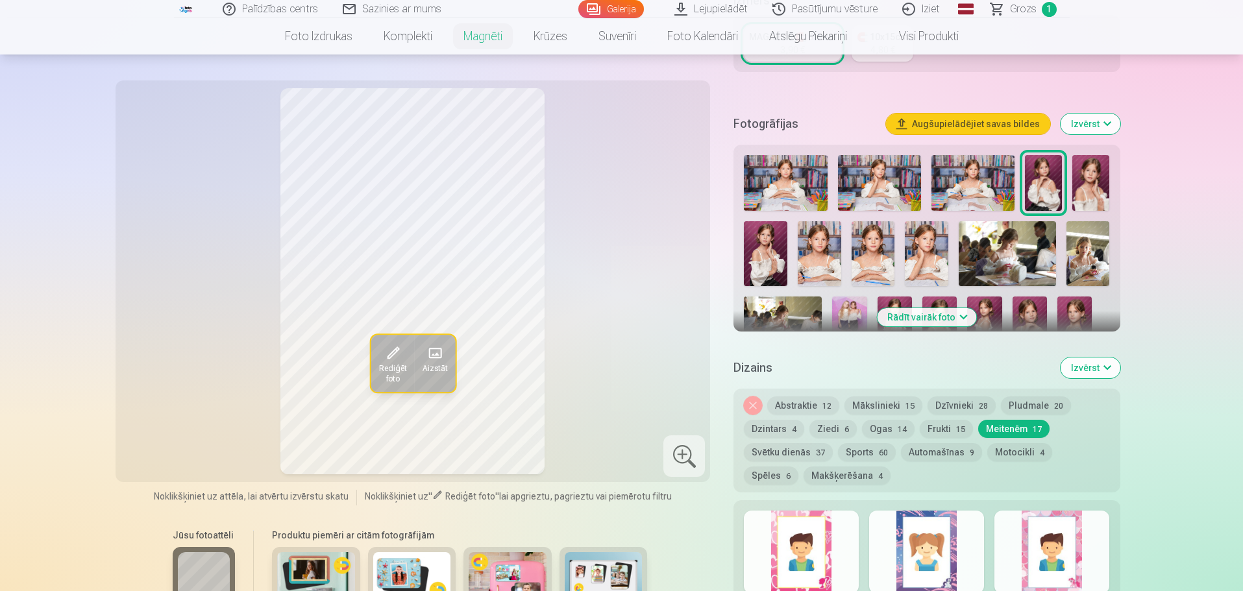
scroll to position [389, 0]
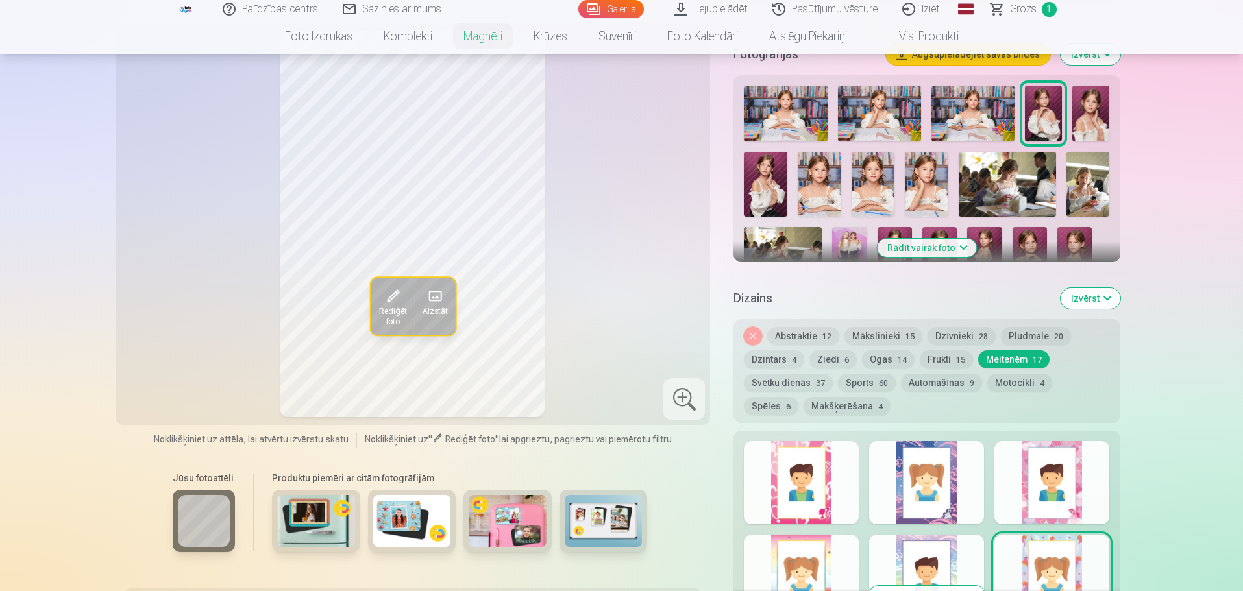
click at [953, 350] on button "Frukti 15" at bounding box center [945, 359] width 53 height 18
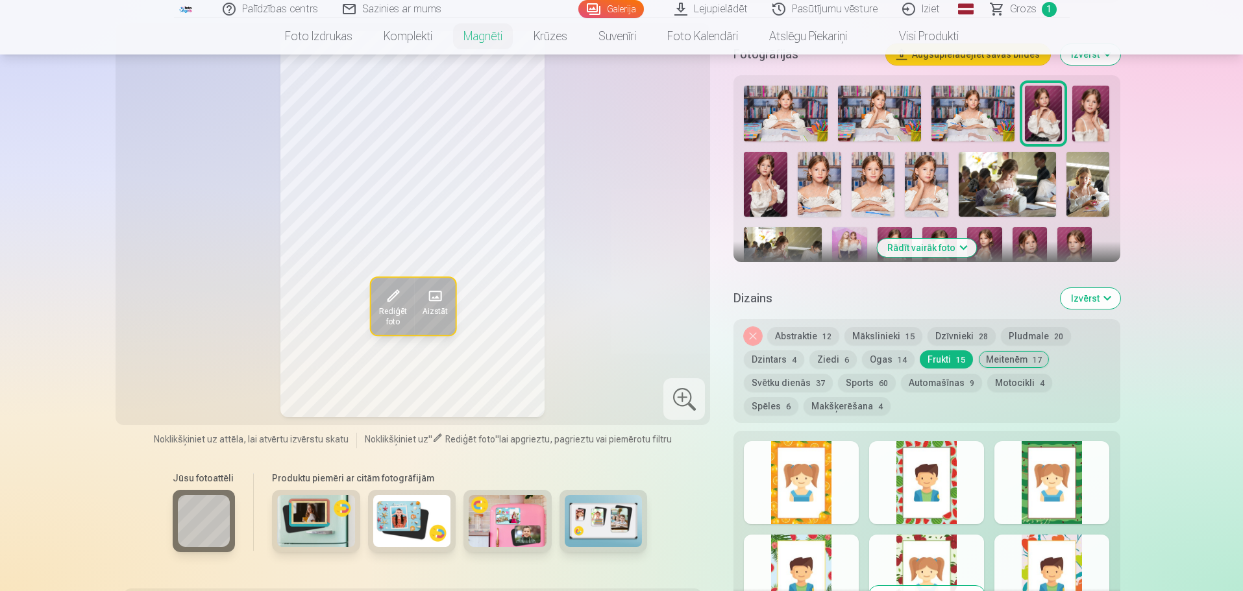
click at [781, 459] on div at bounding box center [801, 482] width 115 height 83
click at [925, 467] on div at bounding box center [926, 482] width 115 height 83
click at [1027, 465] on div at bounding box center [1051, 482] width 115 height 83
click at [829, 350] on button "Ziedi 6" at bounding box center [832, 359] width 47 height 18
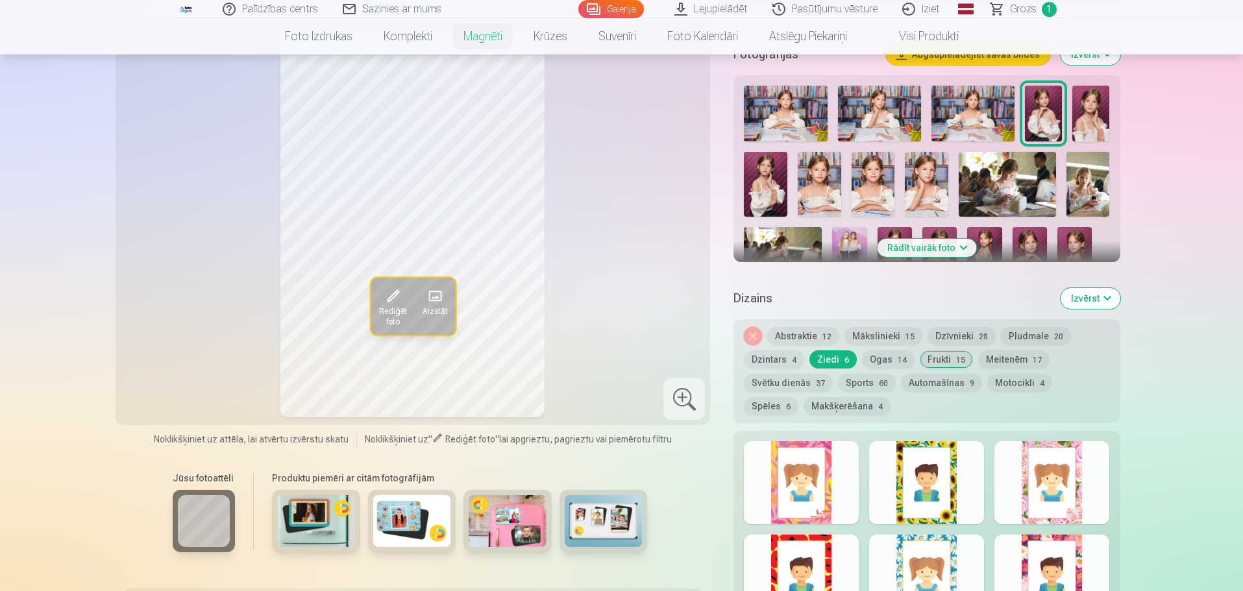
click at [801, 451] on div at bounding box center [801, 482] width 115 height 83
click at [923, 459] on div at bounding box center [926, 482] width 115 height 83
click at [1040, 467] on div at bounding box center [1051, 482] width 115 height 83
click at [951, 466] on div at bounding box center [926, 482] width 115 height 83
click at [1035, 470] on div at bounding box center [1051, 482] width 115 height 83
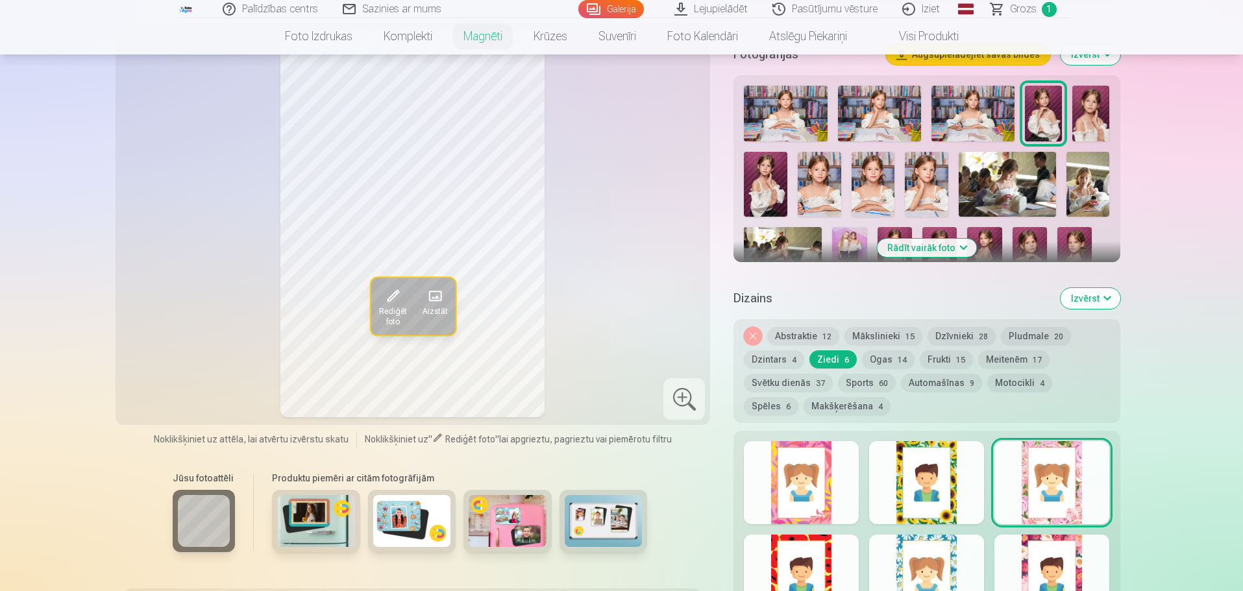
click at [805, 535] on div at bounding box center [801, 576] width 115 height 83
click at [906, 535] on div at bounding box center [926, 576] width 115 height 83
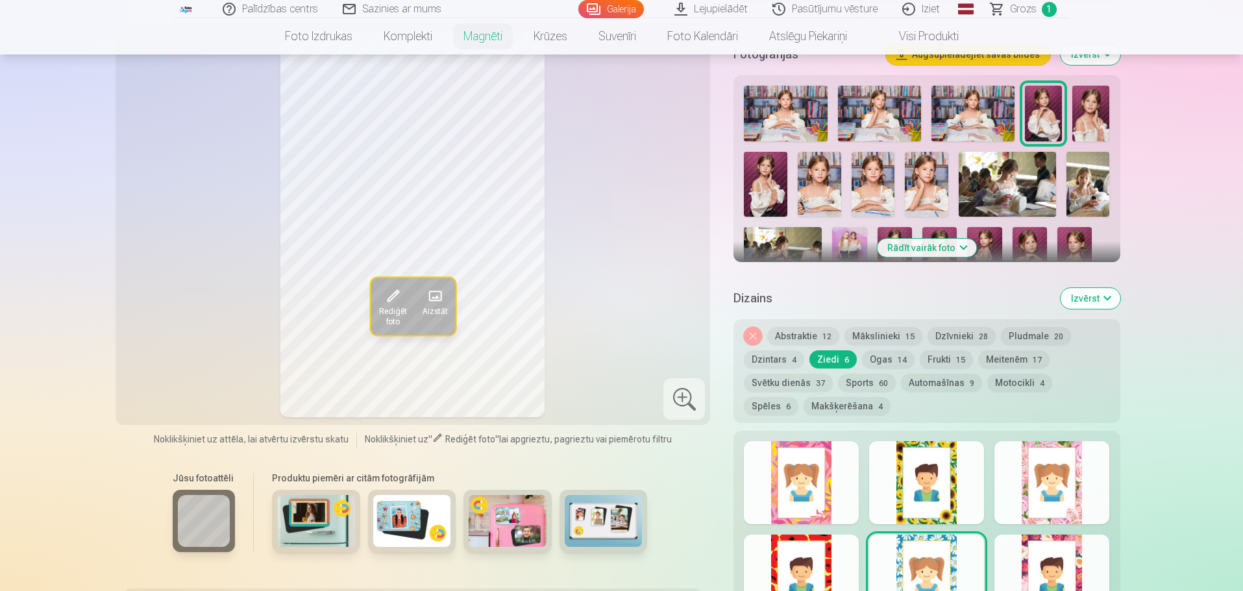
click at [1034, 535] on div at bounding box center [1051, 576] width 115 height 83
click at [1039, 481] on div at bounding box center [1051, 482] width 115 height 83
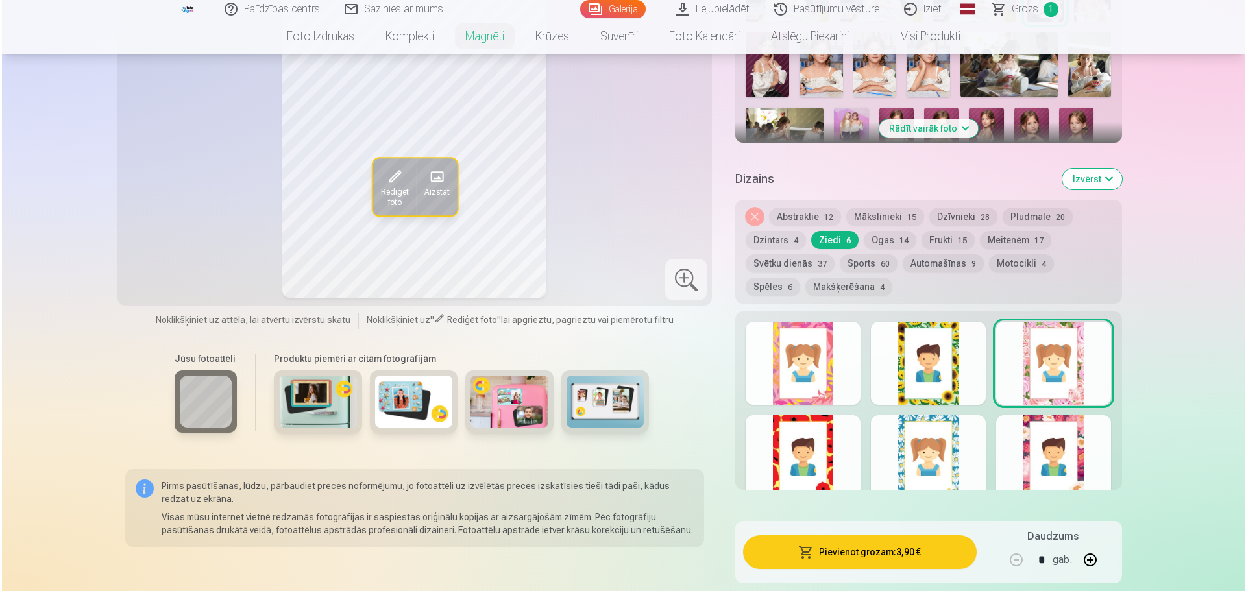
scroll to position [584, 0]
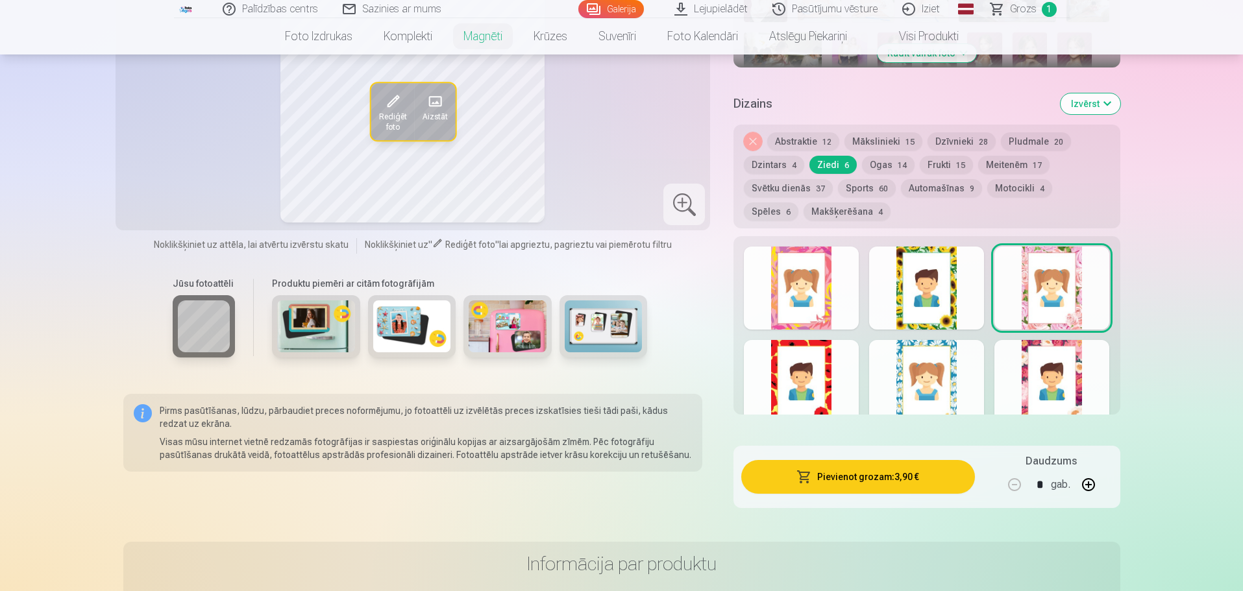
click at [882, 468] on button "Pievienot grozam : 3,90 €" at bounding box center [857, 477] width 233 height 34
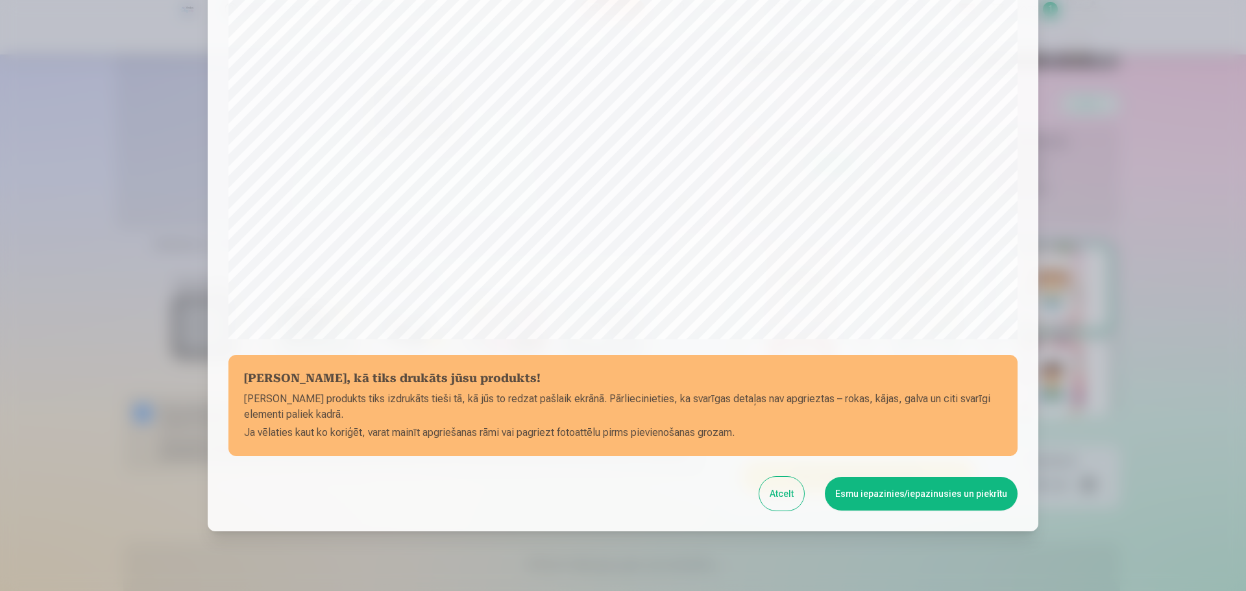
scroll to position [343, 0]
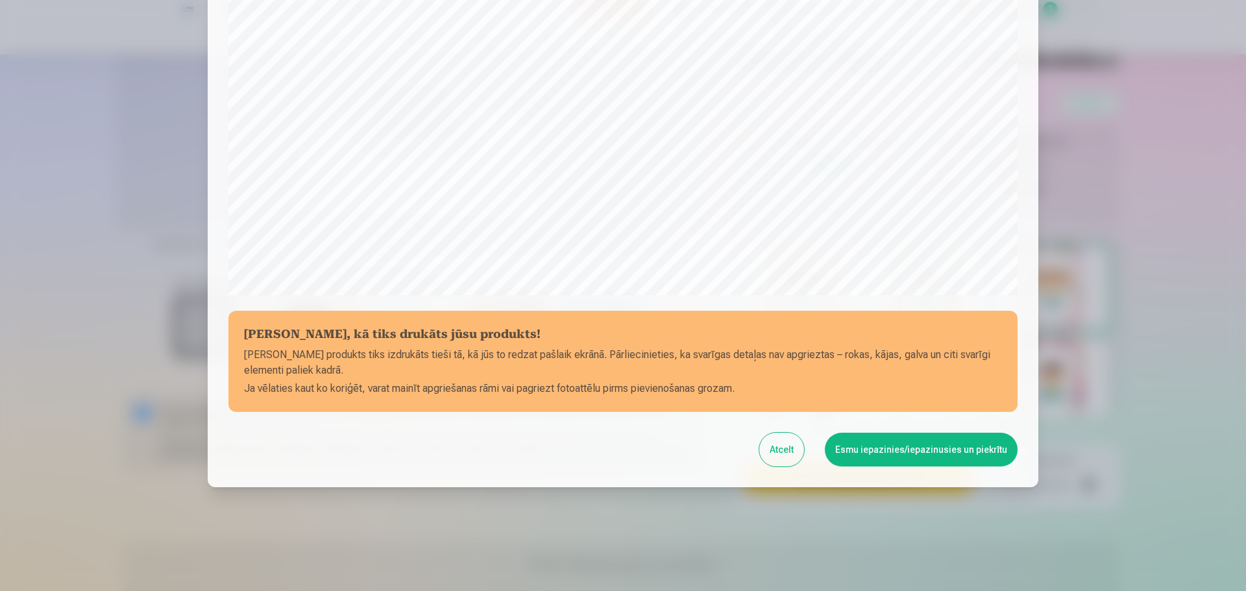
click at [907, 457] on button "Esmu iepazinies/iepazinusies un piekrītu" at bounding box center [921, 450] width 193 height 34
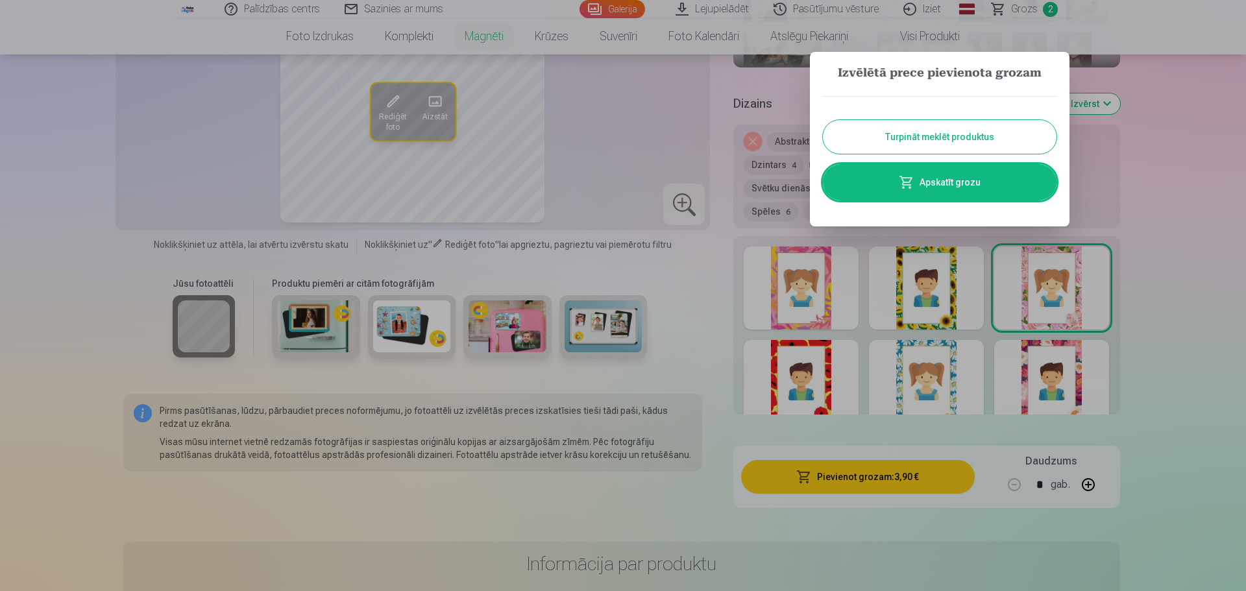
click at [958, 183] on link "Apskatīt grozu" at bounding box center [940, 182] width 234 height 36
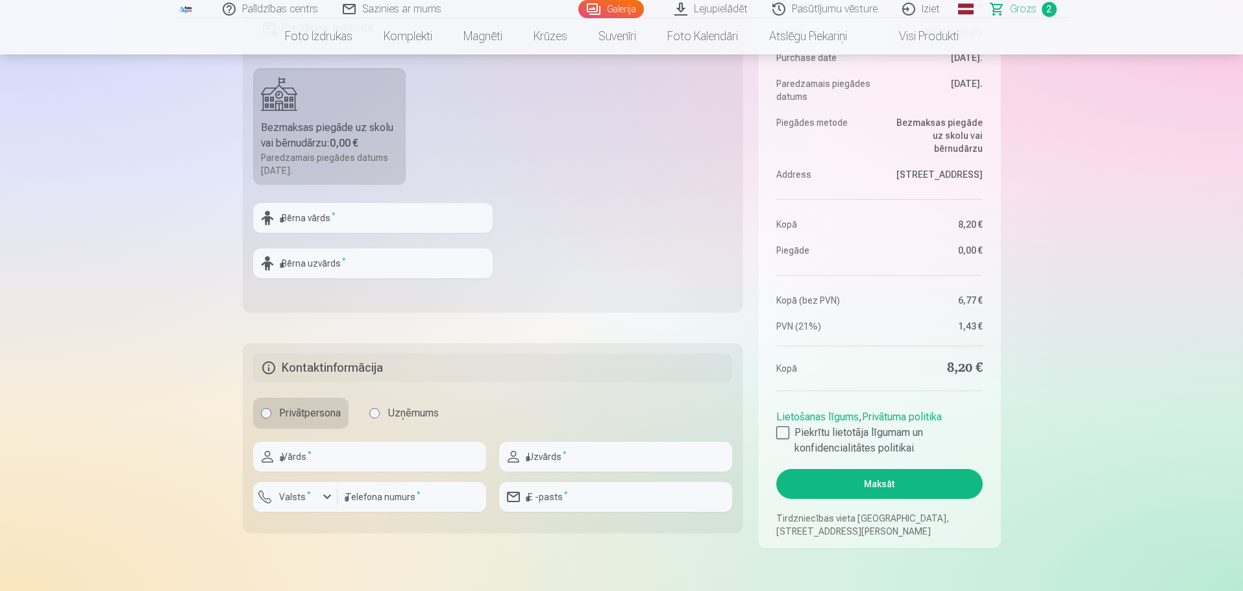
scroll to position [519, 0]
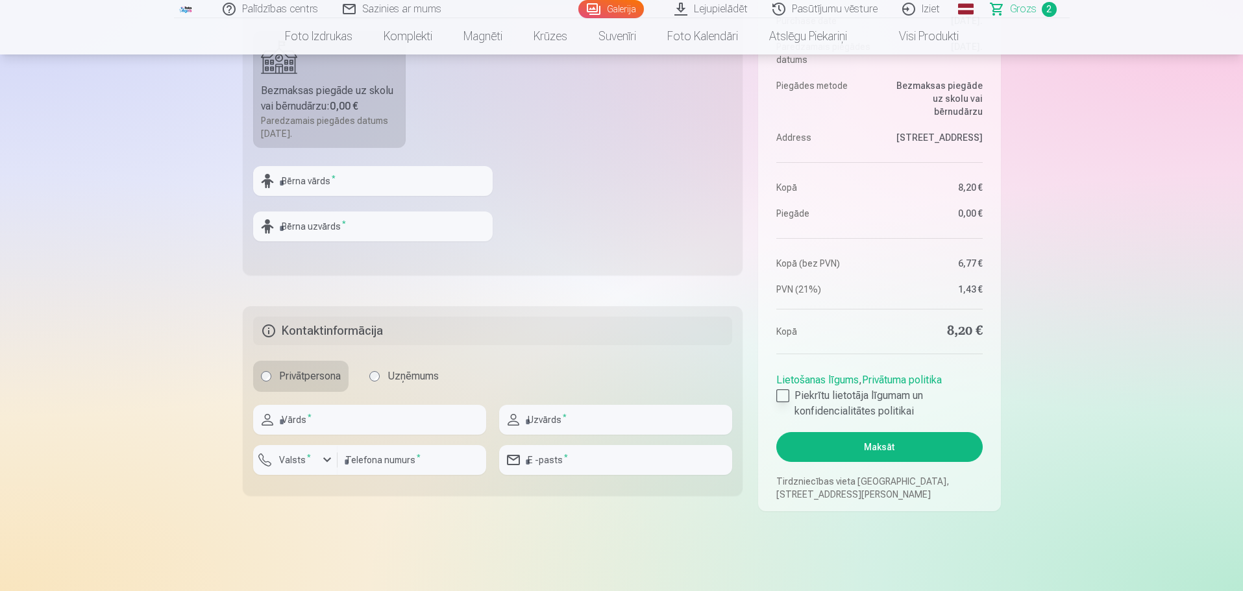
click at [790, 392] on label "Piekrītu lietotāja līgumam un konfidencialitātes politikai" at bounding box center [879, 403] width 206 height 31
click at [829, 441] on button "Maksāt" at bounding box center [879, 447] width 206 height 30
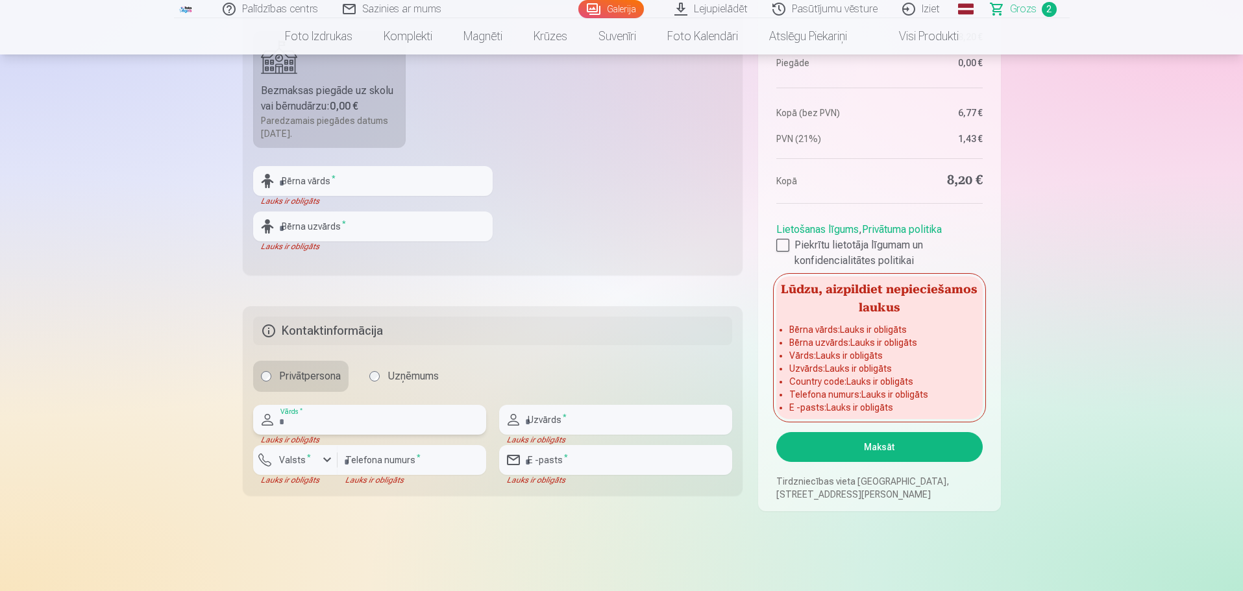
click at [320, 419] on input "text" at bounding box center [369, 420] width 233 height 30
click at [324, 186] on input "text" at bounding box center [372, 181] width 239 height 30
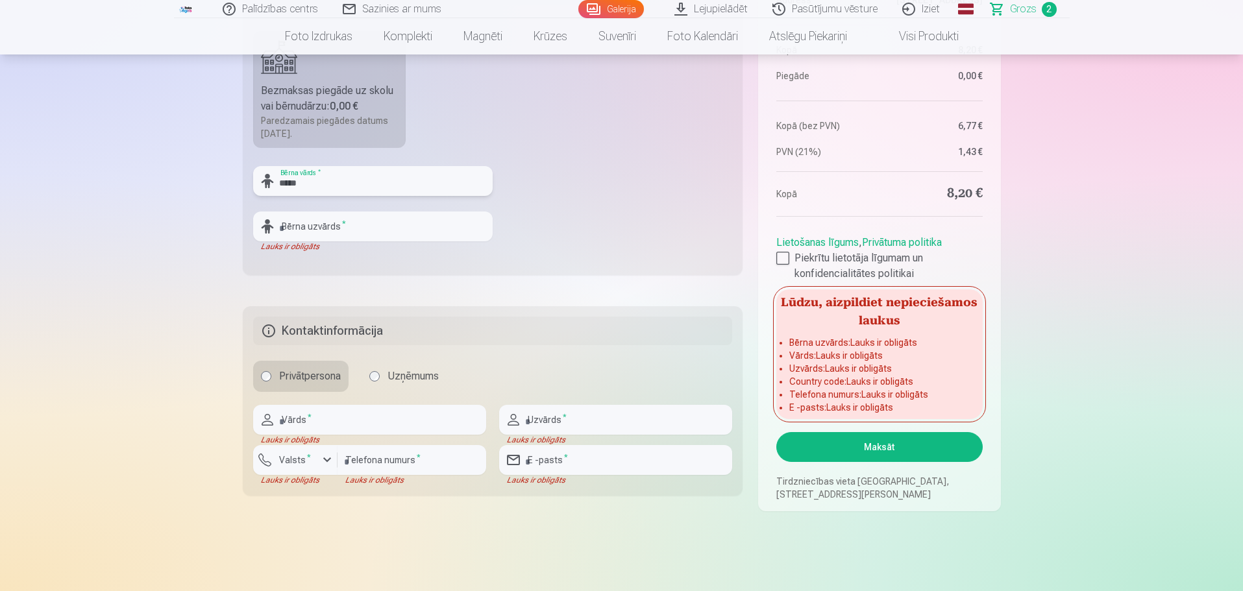
type input "*****"
click at [301, 226] on input "text" at bounding box center [372, 227] width 239 height 30
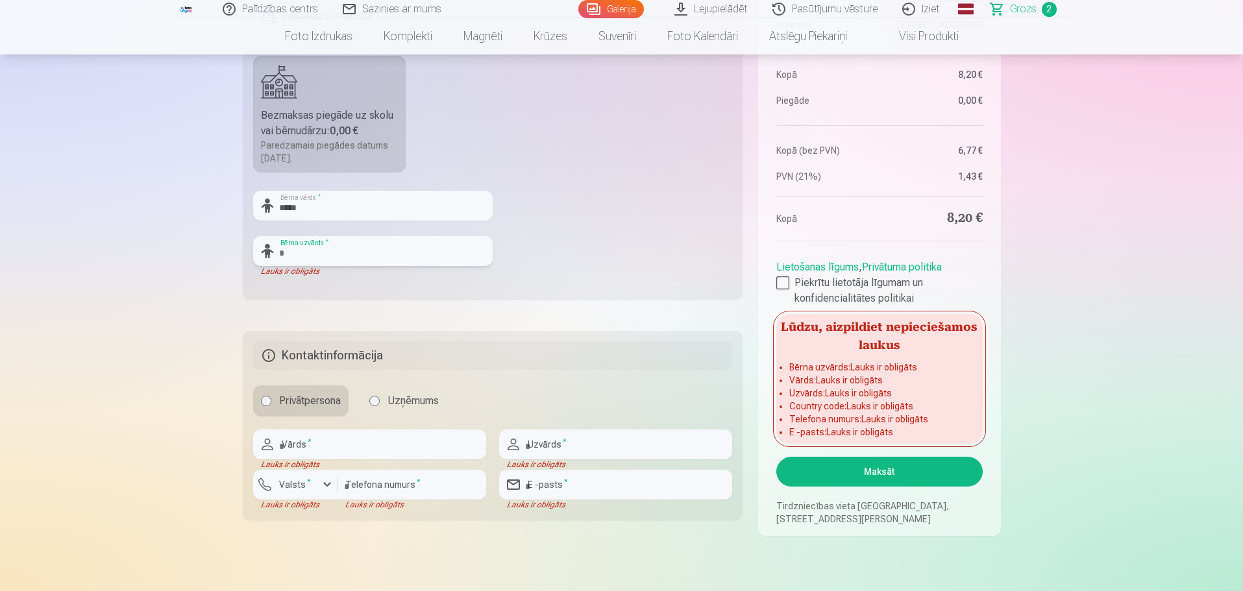
scroll to position [454, 0]
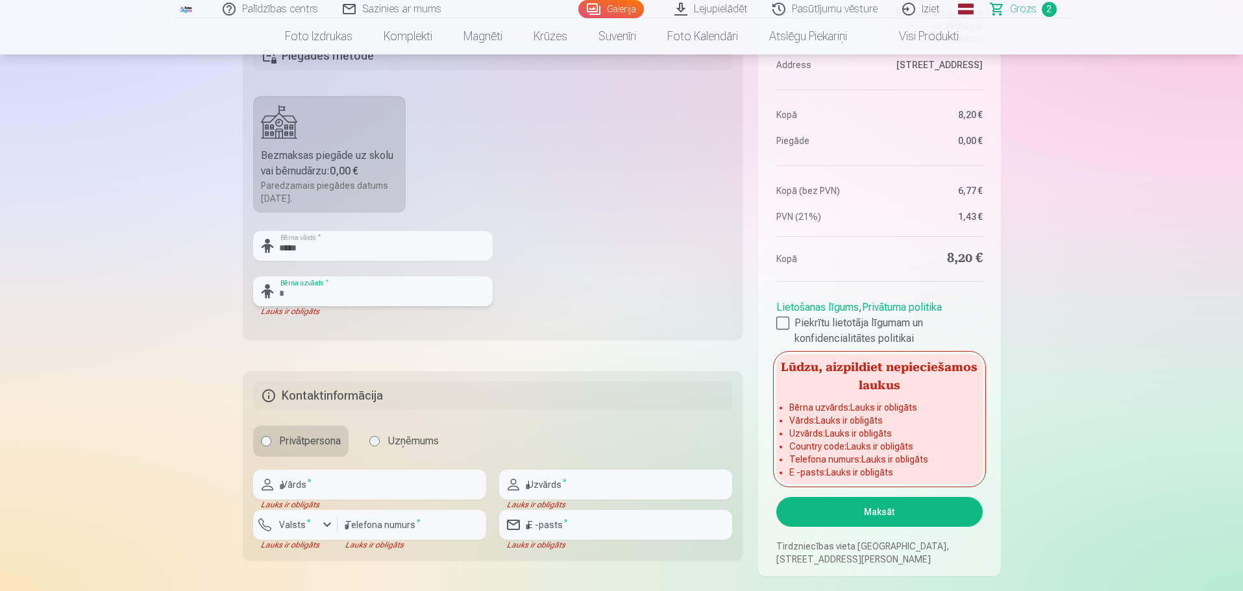
click at [318, 282] on input "text" at bounding box center [372, 291] width 239 height 30
type input "*********"
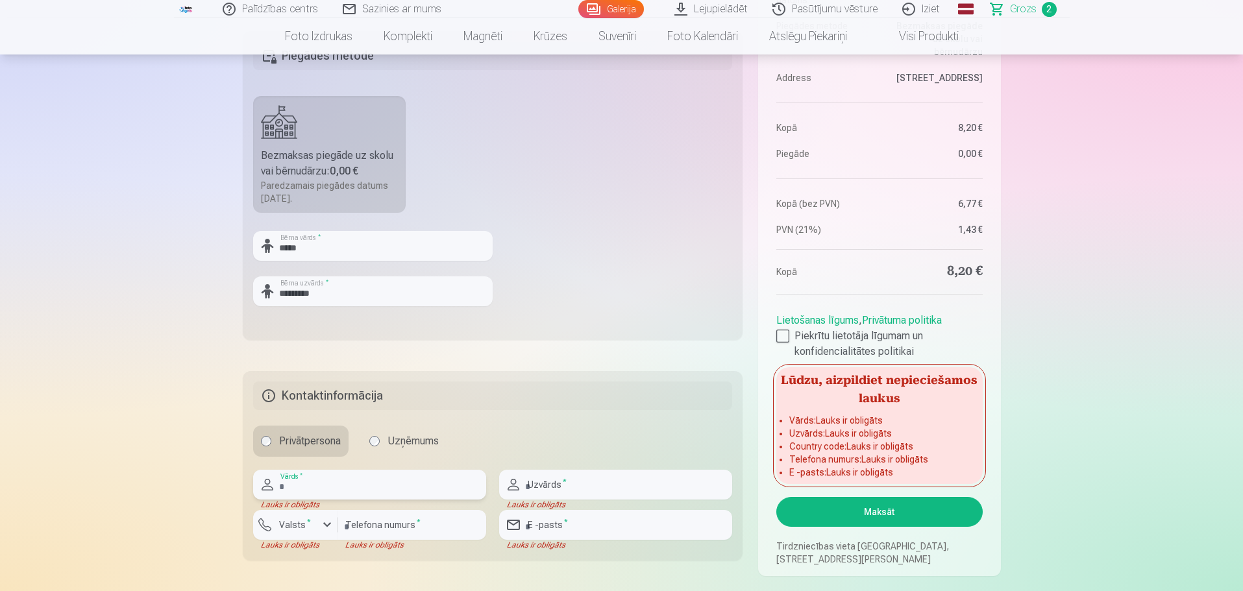
click at [322, 494] on input "text" at bounding box center [369, 485] width 233 height 30
click at [319, 487] on input "text" at bounding box center [369, 485] width 233 height 30
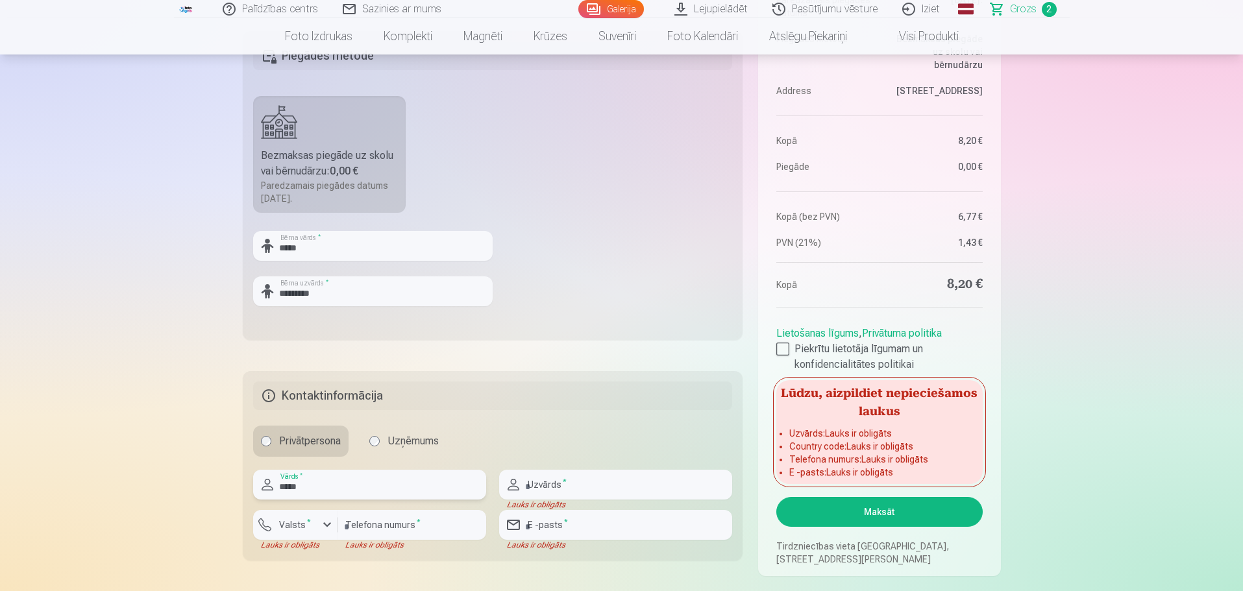
type input "*****"
click at [540, 489] on input "text" at bounding box center [615, 485] width 233 height 30
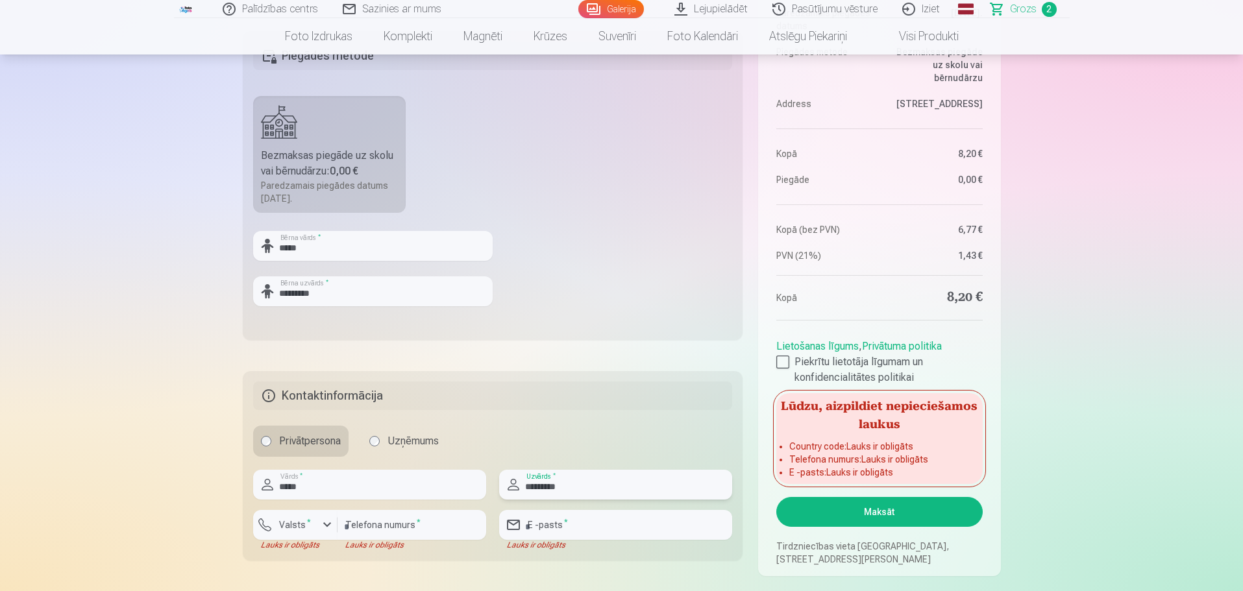
type input "*********"
click at [371, 528] on input "number" at bounding box center [411, 525] width 149 height 30
click at [309, 526] on label "Valsts *" at bounding box center [295, 524] width 42 height 13
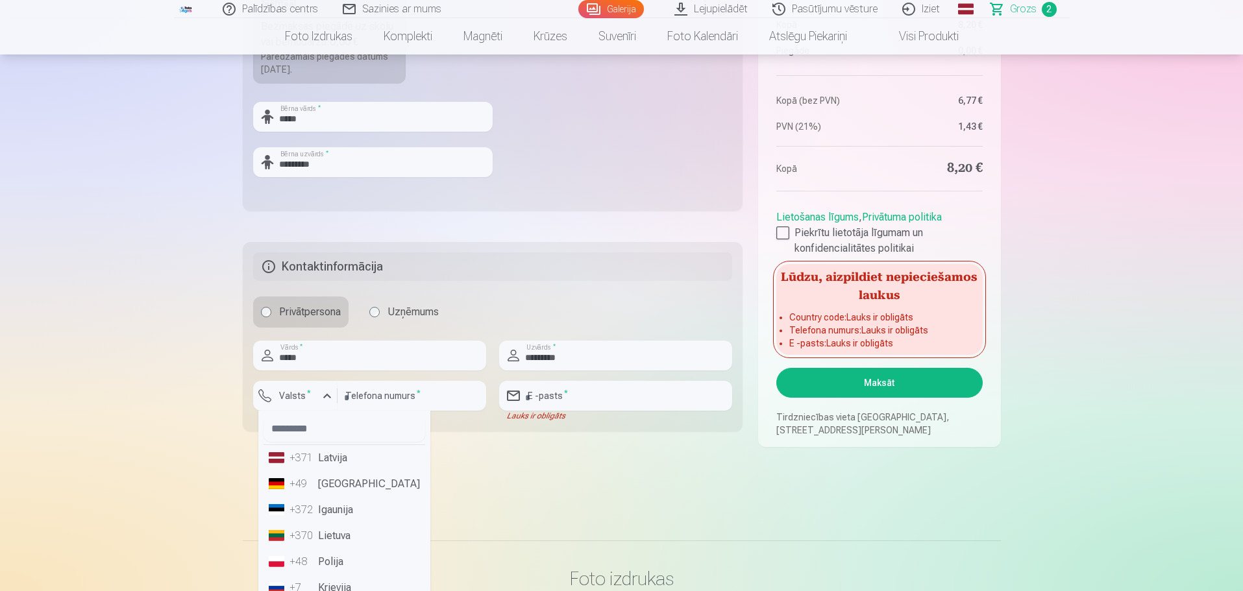
scroll to position [584, 0]
click at [347, 461] on li "+371 Latvija" at bounding box center [344, 457] width 162 height 26
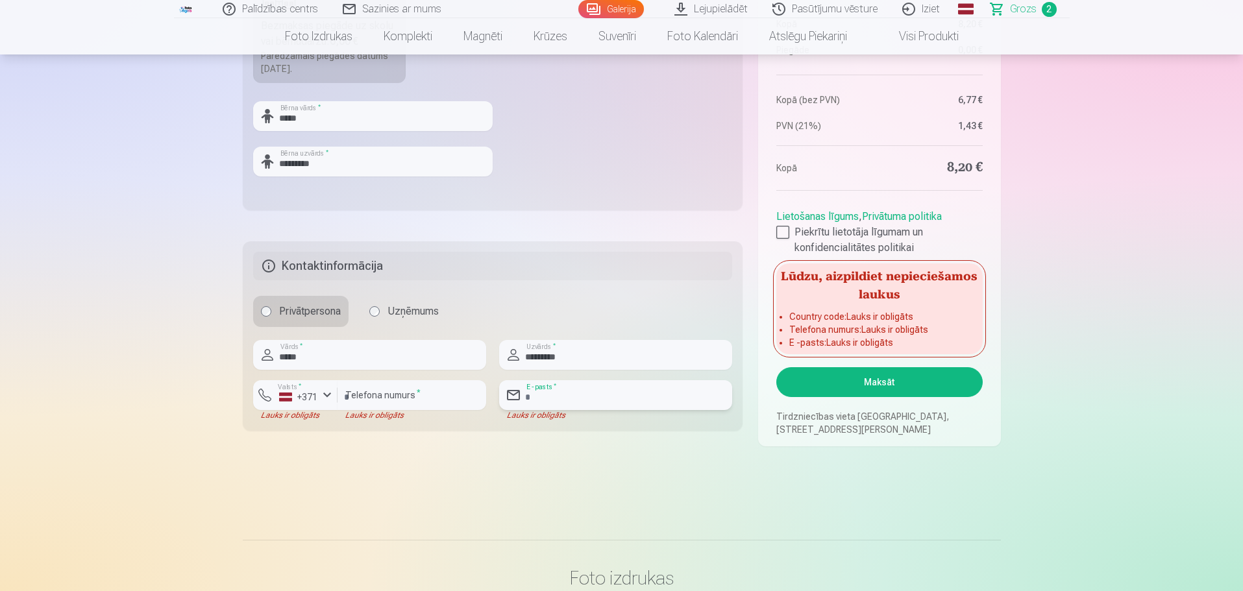
click at [577, 393] on input "email" at bounding box center [615, 395] width 233 height 30
type input "**********"
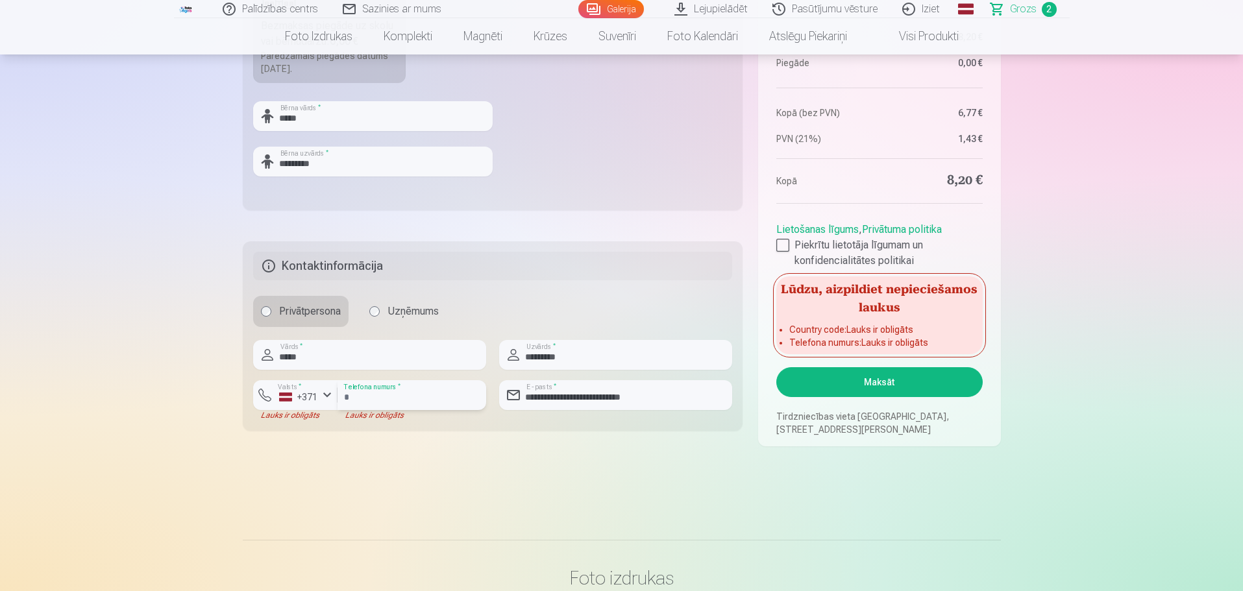
click at [385, 386] on input "number" at bounding box center [411, 395] width 149 height 30
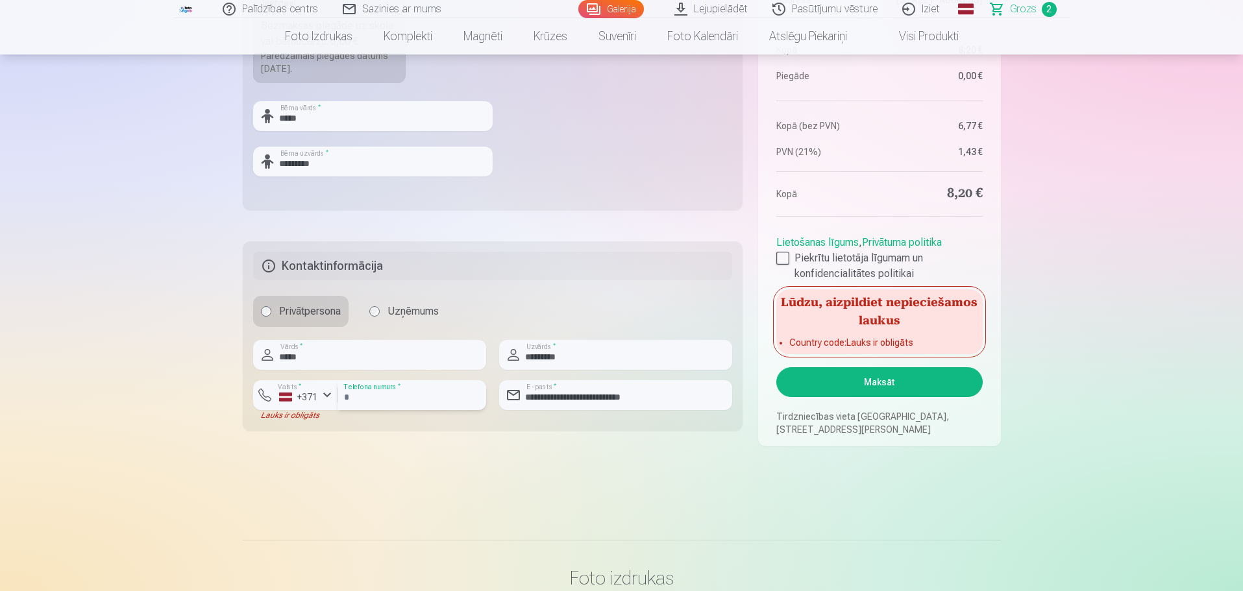
type input "********"
click at [465, 456] on main "Jūsu iepirkumu grozs Kopsavilkums Order number Grozs Status Neapmaksāts Purchas…" at bounding box center [622, 6] width 758 height 1004
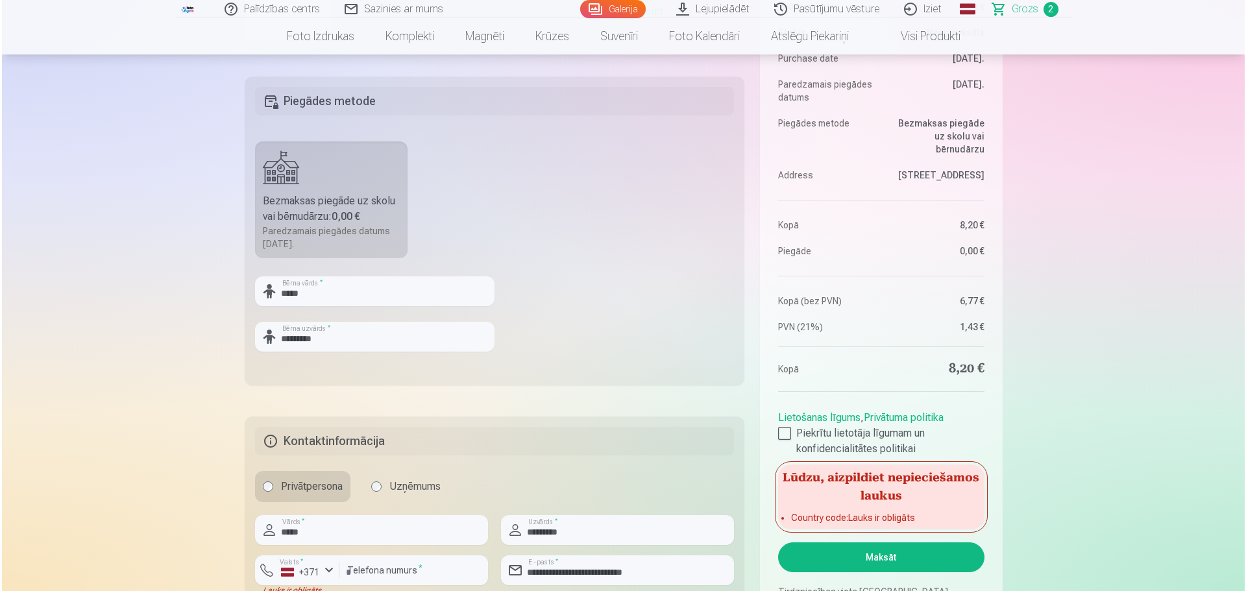
scroll to position [519, 0]
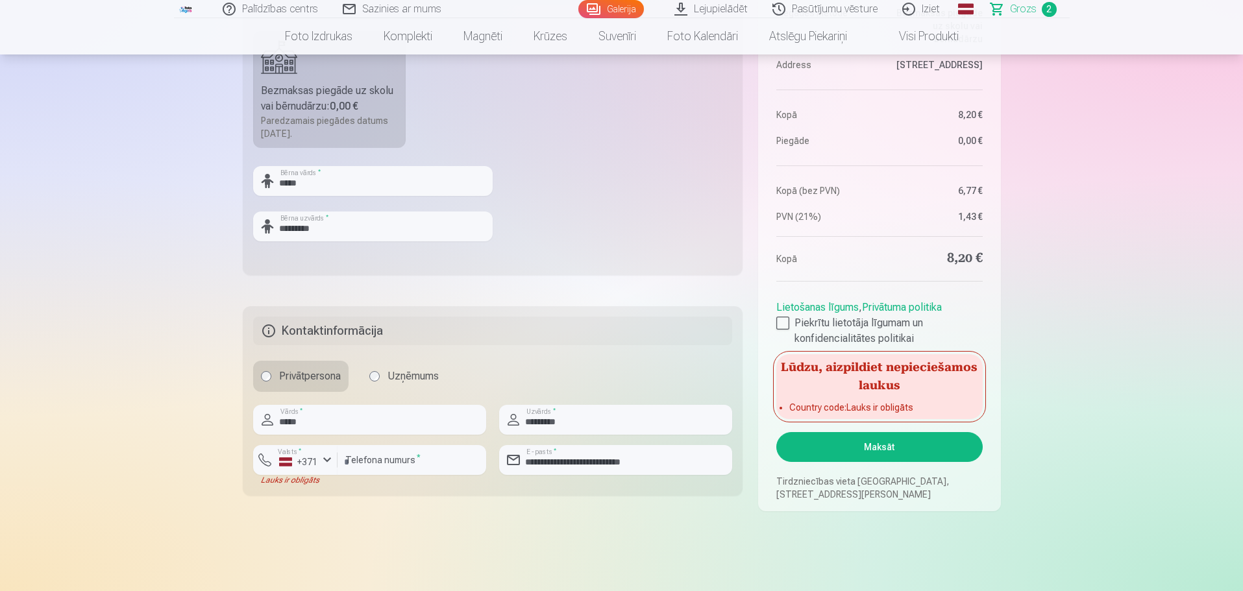
click at [892, 443] on button "Maksāt" at bounding box center [879, 447] width 206 height 30
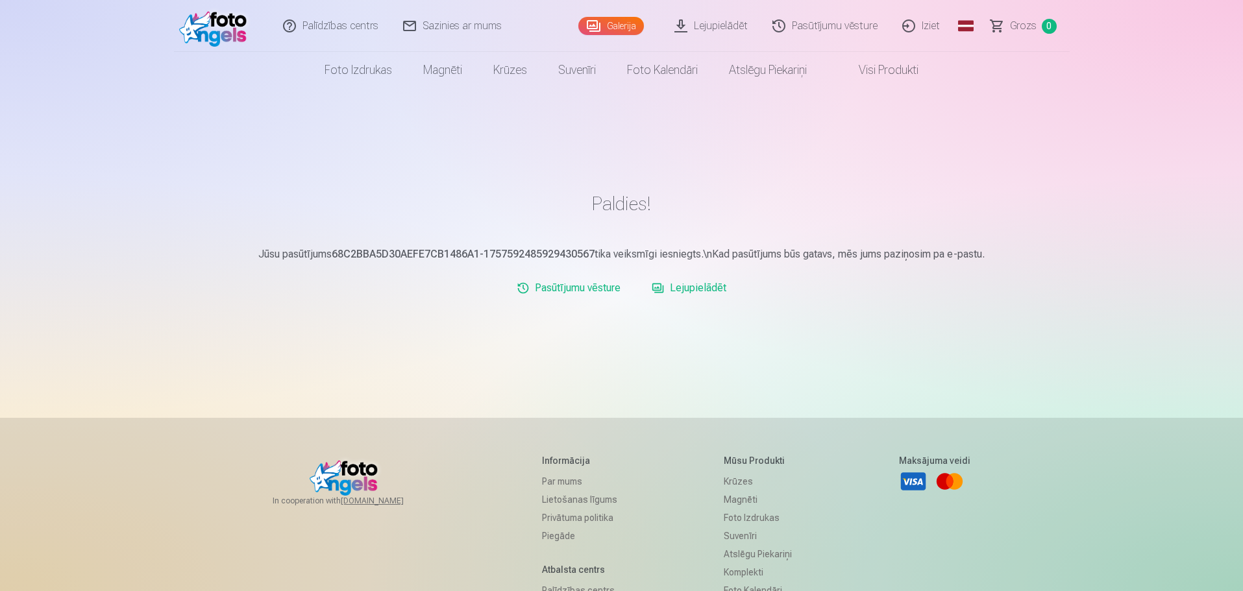
click at [872, 168] on main "Paldies! Jūsu pasūtījums 68C2BBA5D30AEFE7CB1486A1-1757592485929430567 tika veik…" at bounding box center [622, 253] width 758 height 184
click at [614, 287] on link "Pasūtījumu vēsture" at bounding box center [568, 288] width 114 height 26
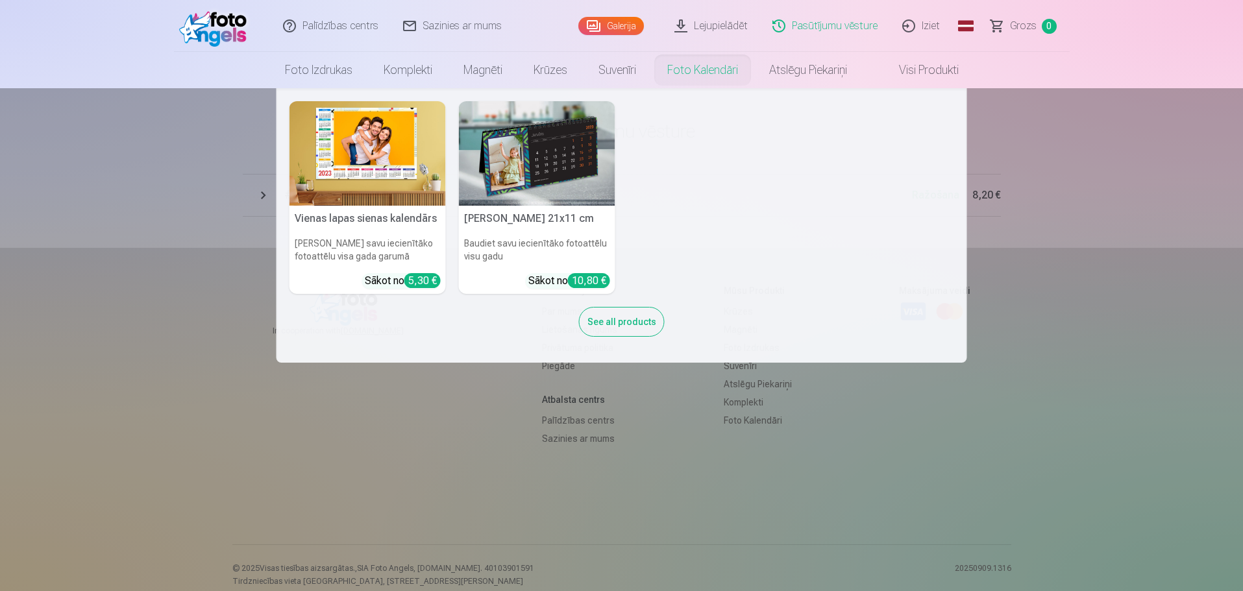
click at [396, 175] on img at bounding box center [367, 153] width 156 height 104
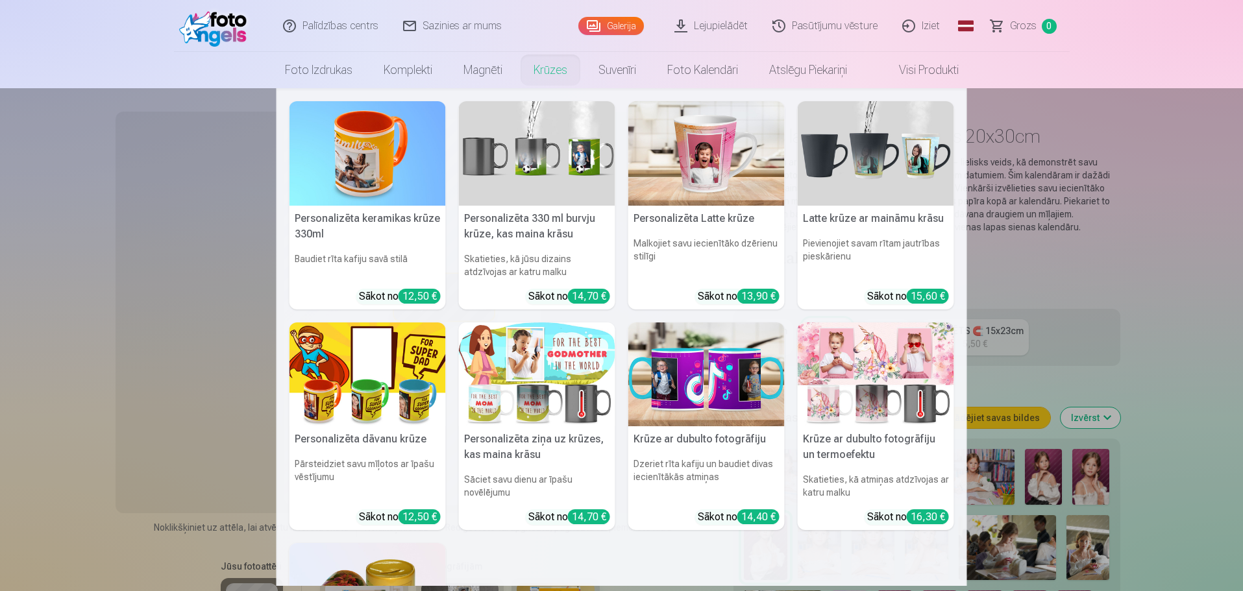
click at [539, 66] on link "Krūzes" at bounding box center [550, 70] width 65 height 36
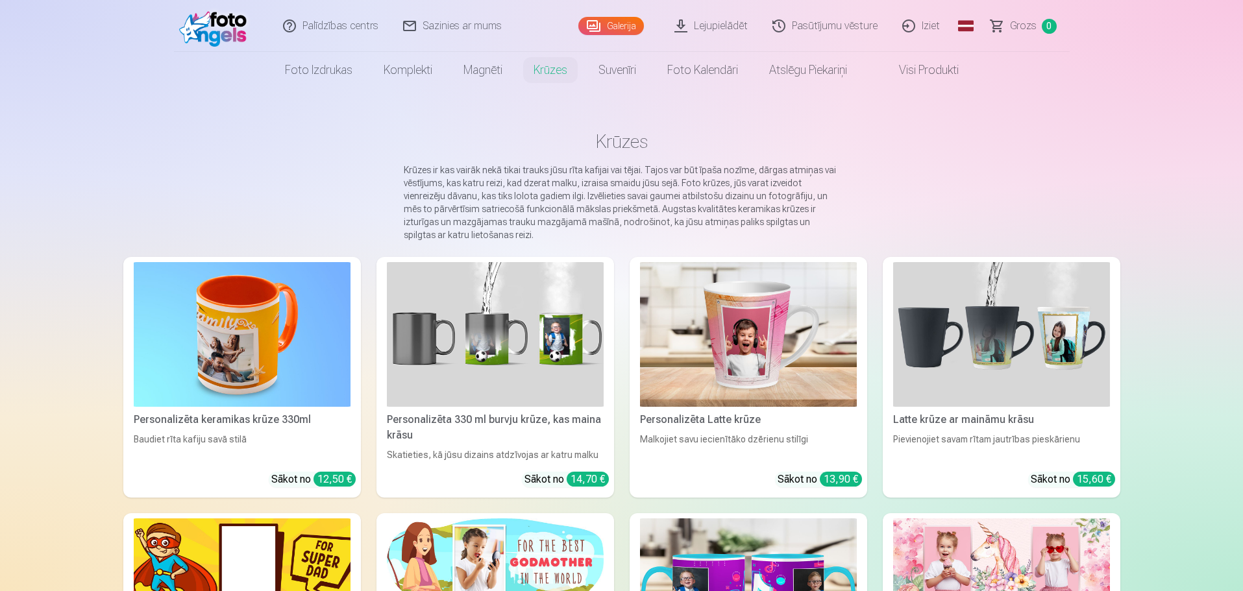
click at [1038, 121] on main "Krūzes Krūzes ir kas vairāk nekā tikai trauks jūsu rīta kafijai vai tējai. Tajo…" at bounding box center [621, 564] width 997 height 953
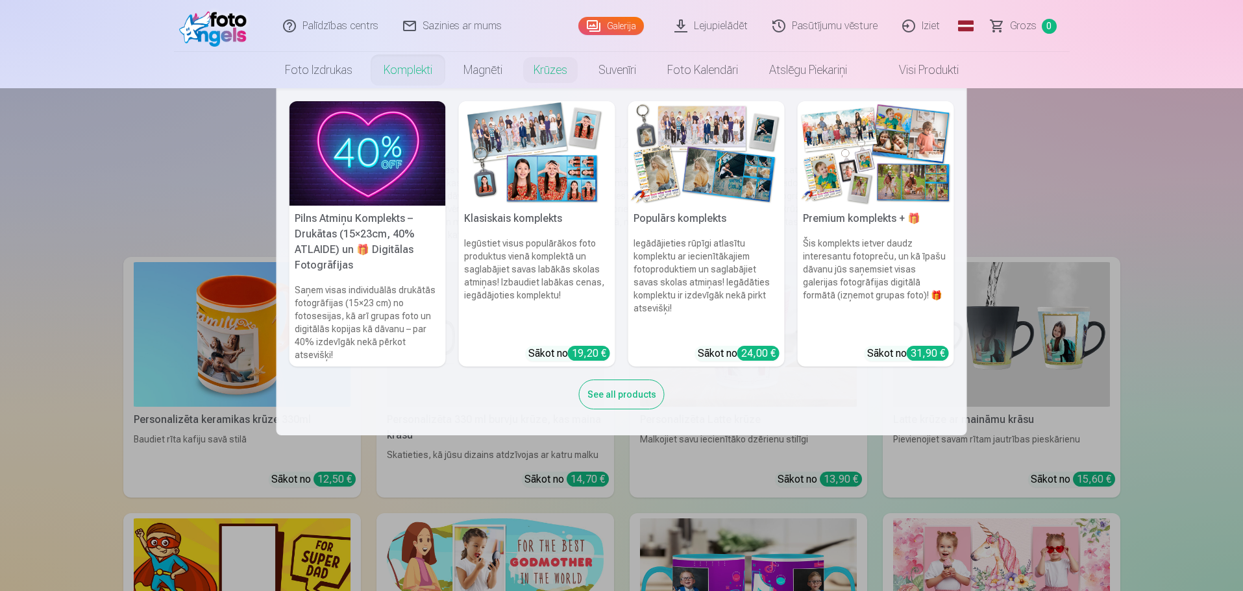
click at [412, 77] on link "Komplekti" at bounding box center [408, 70] width 80 height 36
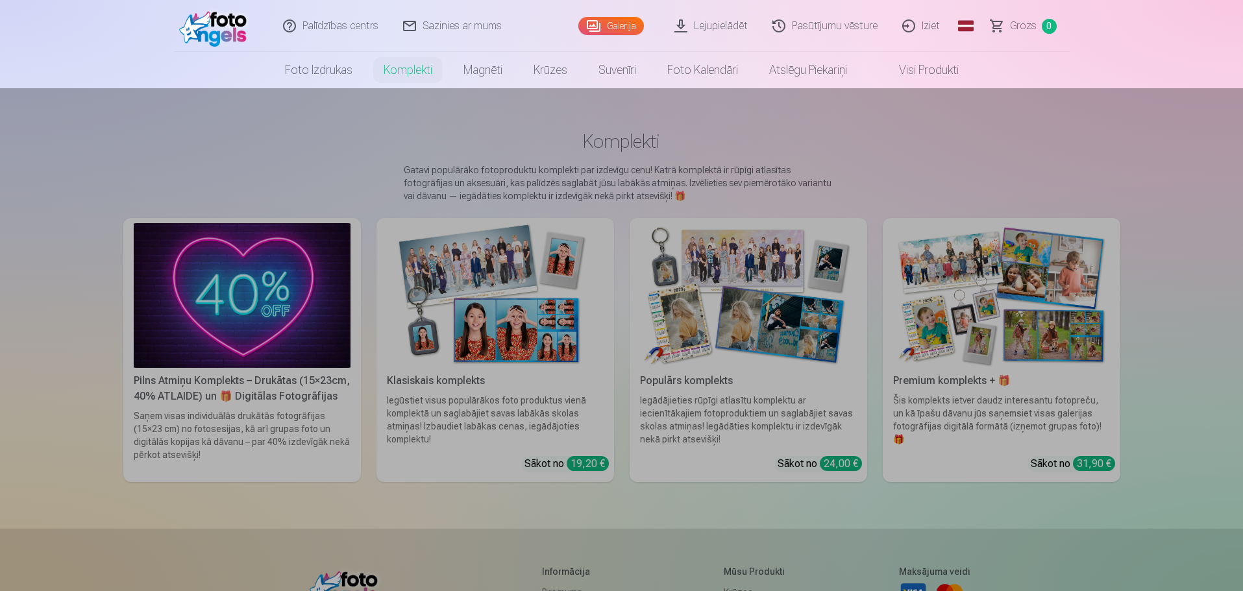
click at [345, 60] on link "Foto izdrukas" at bounding box center [318, 70] width 99 height 36
